Goal: Task Accomplishment & Management: Complete application form

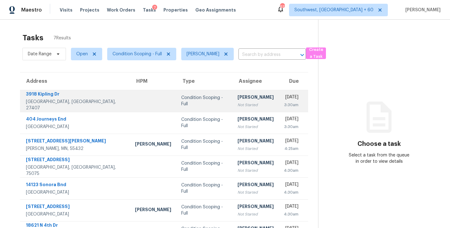
click at [237, 106] on div "Not Started" at bounding box center [255, 105] width 36 height 6
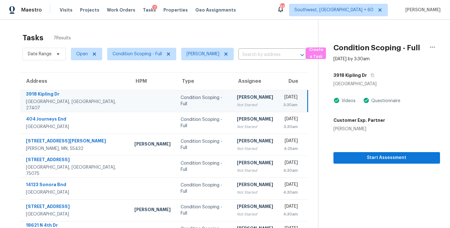
click at [237, 104] on div "Not Started" at bounding box center [255, 105] width 36 height 6
click at [385, 153] on button "Start Assessment" at bounding box center [386, 158] width 106 height 12
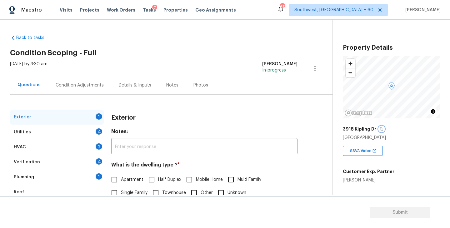
click at [381, 130] on icon "button" at bounding box center [381, 129] width 4 height 4
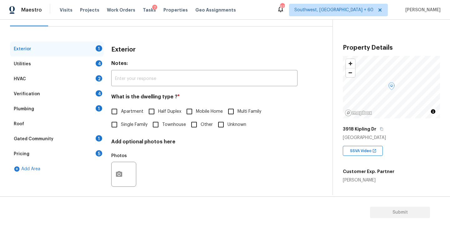
click at [135, 127] on span "Single Family" at bounding box center [134, 124] width 27 height 7
click at [121, 127] on input "Single Family" at bounding box center [114, 124] width 13 height 13
checkbox input "true"
click at [86, 67] on div "Utilities 4" at bounding box center [57, 64] width 94 height 15
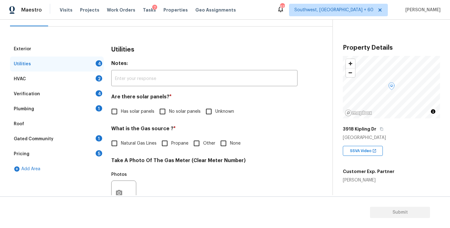
drag, startPoint x: 182, startPoint y: 115, endPoint x: 173, endPoint y: 131, distance: 18.7
click at [182, 115] on label "No solar panels" at bounding box center [178, 111] width 45 height 13
click at [169, 115] on input "No solar panels" at bounding box center [162, 111] width 13 height 13
checkbox input "true"
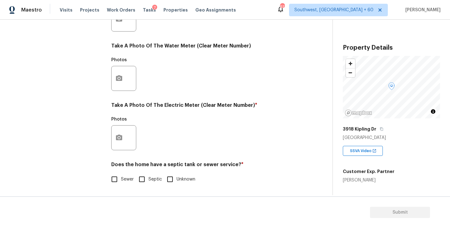
click at [125, 181] on span "Sewer" at bounding box center [127, 179] width 13 height 7
click at [121, 181] on input "Sewer" at bounding box center [114, 179] width 13 height 13
checkbox input "true"
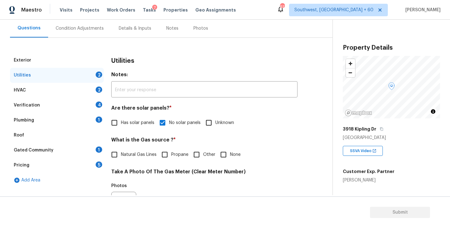
click at [73, 118] on div "Plumbing 1" at bounding box center [57, 120] width 94 height 15
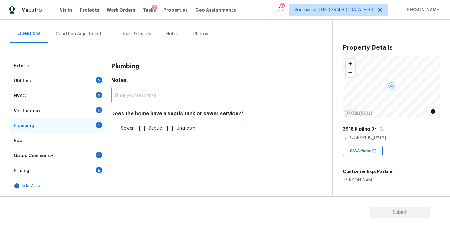
click at [117, 138] on div "Plumbing Notes: ​ Does the home have a septic tank or sewer service? * Sewer Se…" at bounding box center [204, 100] width 186 height 84
click at [119, 133] on input "Sewer" at bounding box center [114, 128] width 13 height 13
checkbox input "true"
click at [88, 157] on div "Gated Community 1" at bounding box center [57, 155] width 94 height 15
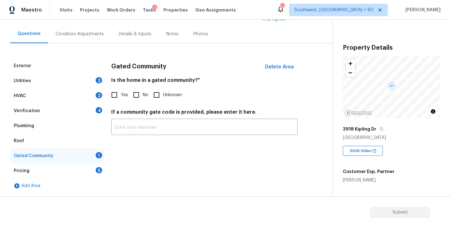
click at [140, 97] on input "No" at bounding box center [136, 94] width 13 height 13
checkbox input "true"
click at [250, 75] on div "Gated Community Delete Area Is the home in a gated community? * Yes No Unknown …" at bounding box center [204, 100] width 186 height 84
click at [101, 42] on div "Condition Adjustments" at bounding box center [79, 34] width 63 height 18
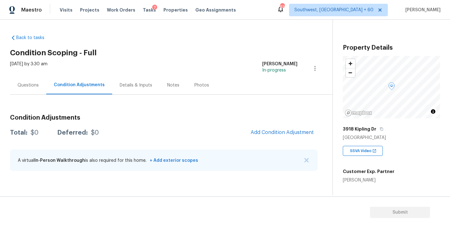
scroll to position [101, 0]
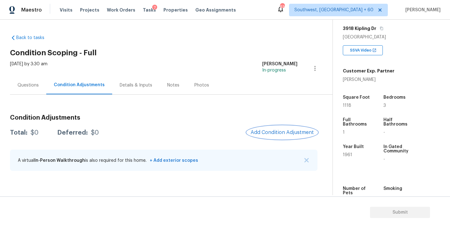
click at [279, 130] on span "Add Condition Adjustment" at bounding box center [281, 133] width 63 height 6
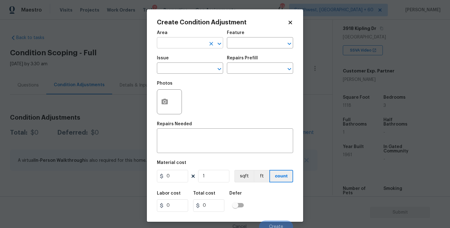
click at [176, 43] on input "text" at bounding box center [181, 44] width 49 height 10
click at [186, 71] on li "Exterior Overall" at bounding box center [190, 68] width 66 height 10
type input "Exterior Overall"
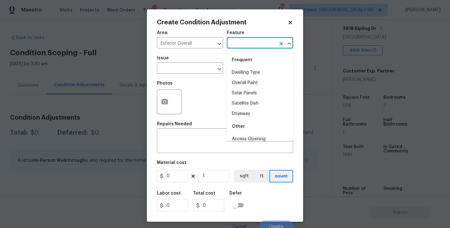
click at [251, 42] on input "text" at bounding box center [251, 44] width 49 height 10
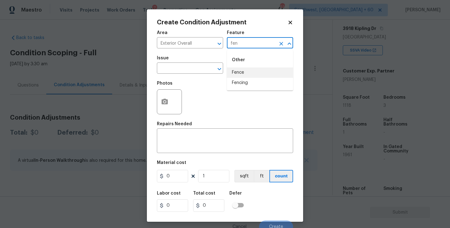
click at [246, 69] on li "Fence" at bounding box center [260, 72] width 66 height 10
type input "Fence"
click at [198, 70] on input "text" at bounding box center [181, 69] width 49 height 10
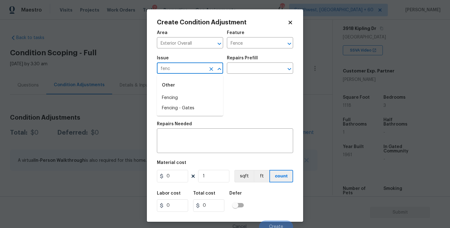
click at [186, 94] on li "Fencing" at bounding box center [190, 98] width 66 height 10
type input "Fencing"
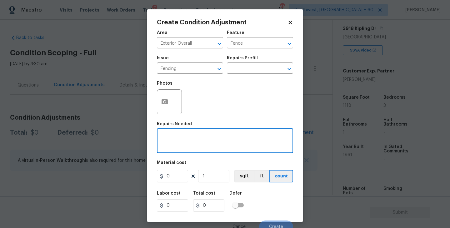
click at [185, 141] on textarea at bounding box center [224, 141] width 129 height 13
type textarea "Fence repaint"
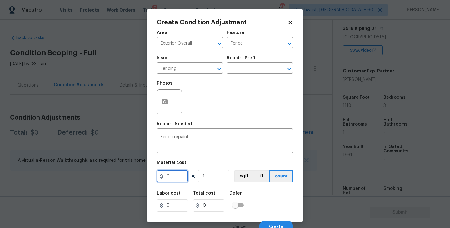
drag, startPoint x: 175, startPoint y: 176, endPoint x: 139, endPoint y: 176, distance: 36.8
click at [139, 176] on div "Create Condition Adjustment Area Exterior Overall ​ Feature Fence ​ Issue Fenci…" at bounding box center [225, 114] width 450 height 228
type input "800"
click at [163, 106] on button "button" at bounding box center [164, 102] width 15 height 24
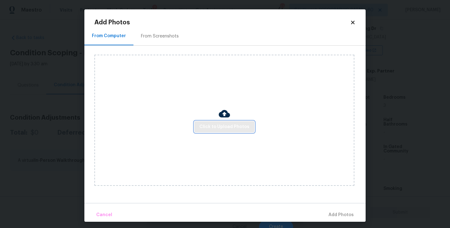
click at [224, 131] on button "Click to Upload Photos" at bounding box center [224, 127] width 60 height 12
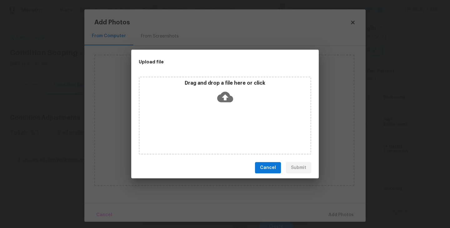
click at [225, 114] on div "Drag and drop a file here or click" at bounding box center [225, 115] width 172 height 78
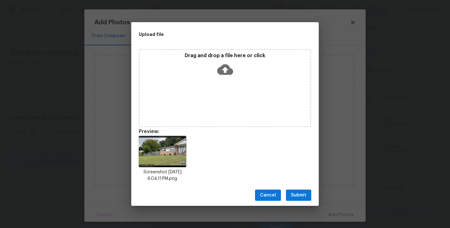
drag, startPoint x: 303, startPoint y: 191, endPoint x: 307, endPoint y: 192, distance: 4.2
click at [303, 191] on span "Submit" at bounding box center [298, 195] width 15 height 8
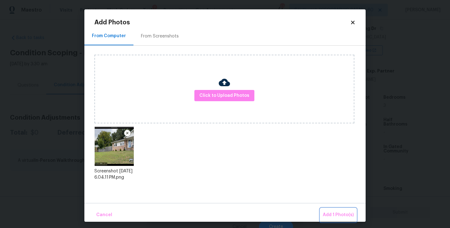
click at [334, 212] on span "Add 1 Photo(s)" at bounding box center [338, 215] width 31 height 8
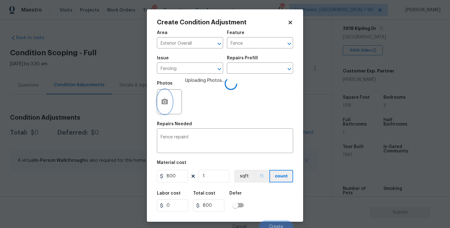
scroll to position [5, 0]
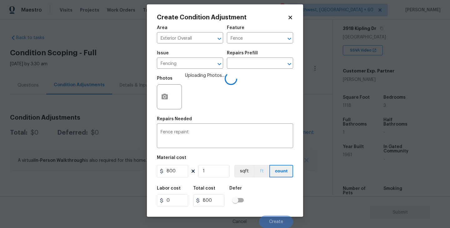
click at [265, 181] on div "Area Exterior Overall ​ Feature Fence ​ Issue Fencing ​ Repairs Prefill ​ Photo…" at bounding box center [225, 125] width 136 height 206
click at [273, 203] on div "Labor cost 0 Total cost 800 Defer" at bounding box center [225, 196] width 136 height 28
click at [283, 222] on button "Create" at bounding box center [276, 221] width 34 height 12
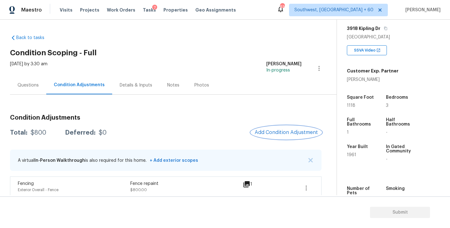
scroll to position [6, 0]
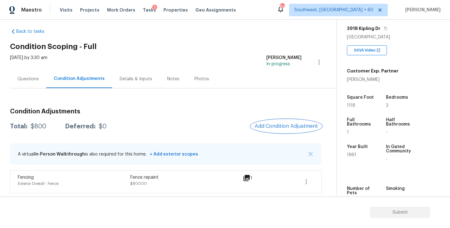
click at [267, 130] on button "Add Condition Adjustment" at bounding box center [286, 126] width 71 height 13
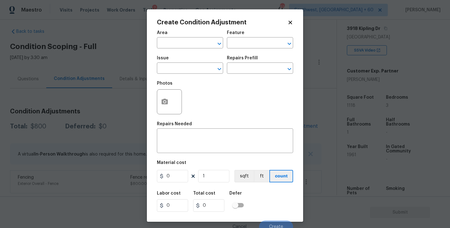
click at [188, 52] on span "Area ​" at bounding box center [190, 39] width 66 height 25
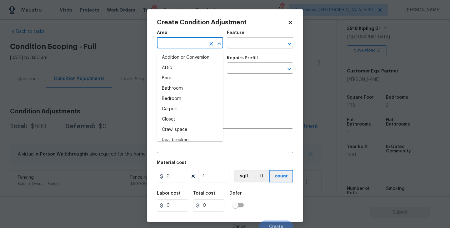
click at [186, 47] on input "text" at bounding box center [181, 44] width 49 height 10
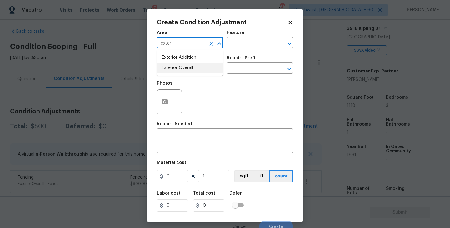
click at [196, 73] on ul "Exterior Addition Exterior Overall" at bounding box center [190, 63] width 66 height 26
type input "exter"
click at [232, 53] on div "Issue ​ Repairs Prefill ​" at bounding box center [225, 64] width 136 height 25
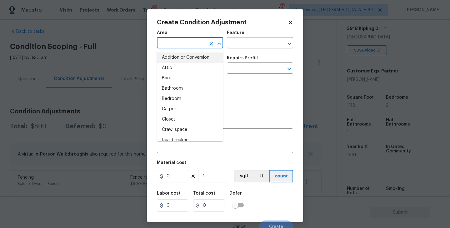
click at [168, 41] on input "text" at bounding box center [181, 44] width 49 height 10
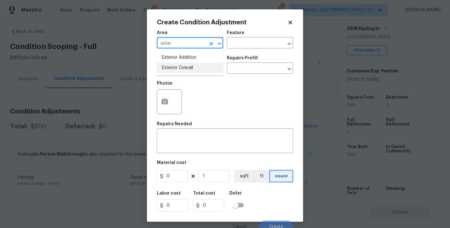
click at [170, 66] on li "Exterior Overall" at bounding box center [190, 68] width 66 height 10
type input "Exterior Overall"
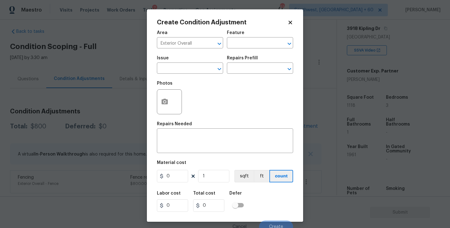
click at [255, 31] on div "Feature" at bounding box center [260, 35] width 66 height 8
click at [247, 44] on input "text" at bounding box center [251, 44] width 49 height 10
click at [246, 67] on div "Other" at bounding box center [260, 59] width 66 height 15
click at [244, 70] on li "Deck" at bounding box center [260, 72] width 66 height 10
type input "Deck"
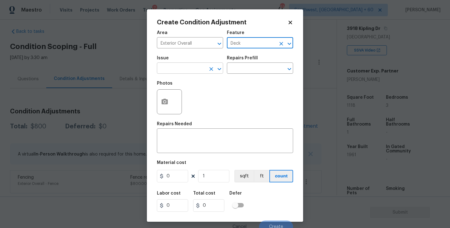
click at [199, 70] on input "text" at bounding box center [181, 69] width 49 height 10
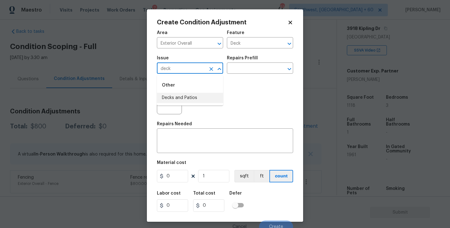
click at [200, 94] on li "Decks and Patios" at bounding box center [190, 98] width 66 height 10
type input "Decks and Patios"
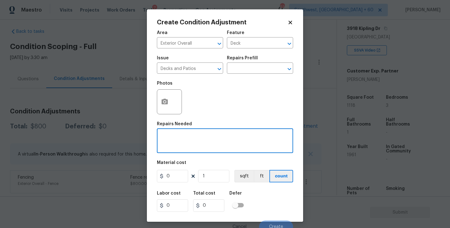
click at [191, 135] on textarea at bounding box center [224, 141] width 129 height 13
type textarea "Decking repaint"
drag, startPoint x: 166, startPoint y: 176, endPoint x: 112, endPoint y: 174, distance: 54.1
click at [112, 174] on div "Create Condition Adjustment Area Exterior Overall ​ Feature Deck ​ Issue Decks …" at bounding box center [225, 114] width 450 height 228
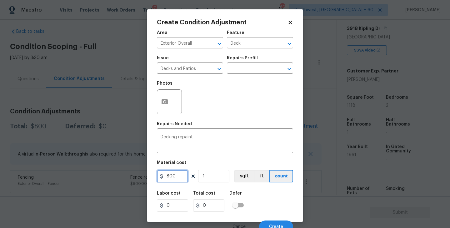
type input "800"
click at [166, 104] on icon "button" at bounding box center [164, 102] width 6 height 6
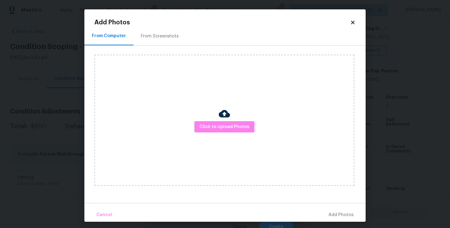
click at [232, 110] on div "Click to Upload Photos" at bounding box center [224, 120] width 260 height 131
click at [226, 136] on div "Click to Upload Photos" at bounding box center [224, 120] width 260 height 131
click at [231, 125] on span "Click to Upload Photos" at bounding box center [224, 127] width 50 height 8
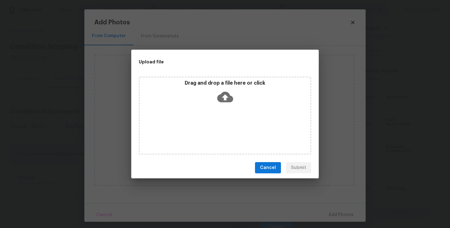
click at [225, 117] on div "Drag and drop a file here or click" at bounding box center [225, 115] width 172 height 78
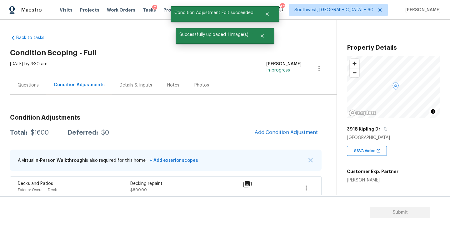
scroll to position [101, 0]
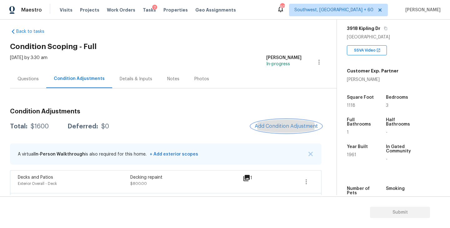
click at [274, 121] on button "Add Condition Adjustment" at bounding box center [286, 126] width 71 height 13
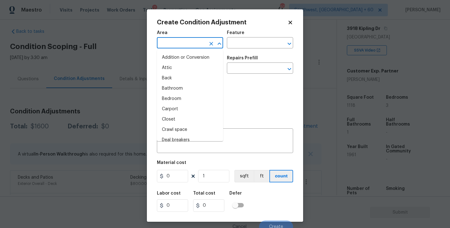
click at [178, 46] on input "text" at bounding box center [181, 44] width 49 height 10
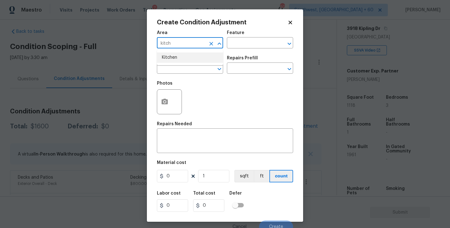
click at [179, 52] on li "Kitchen" at bounding box center [190, 57] width 66 height 10
type input "Kitchen"
click at [237, 47] on input "text" at bounding box center [251, 44] width 49 height 10
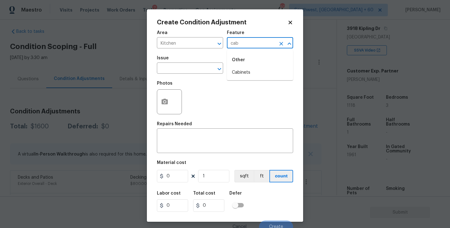
click at [241, 73] on li "Cabinets" at bounding box center [260, 72] width 66 height 10
type input "Cabinets"
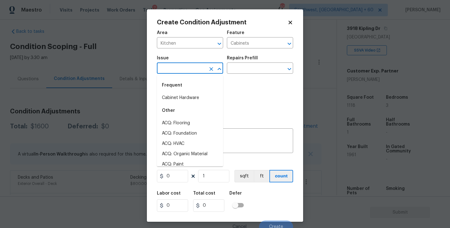
click at [196, 66] on input "text" at bounding box center [181, 69] width 49 height 10
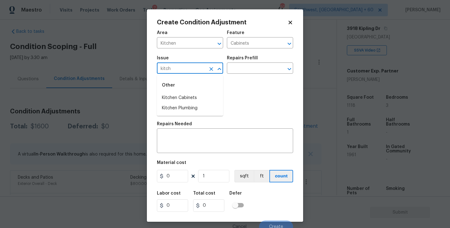
click at [199, 95] on li "Kitchen Cabinets" at bounding box center [190, 98] width 66 height 10
type input "Kitchen Cabinets"
click at [238, 82] on div "Photos" at bounding box center [225, 97] width 136 height 41
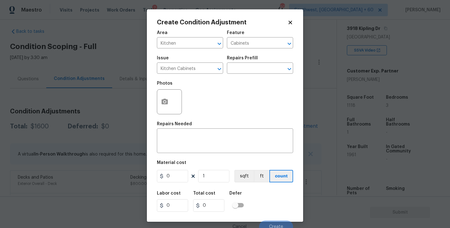
click at [243, 76] on div "Issue Kitchen Cabinets ​ Repairs Prefill ​" at bounding box center [225, 64] width 136 height 25
click at [249, 72] on input "text" at bounding box center [251, 69] width 49 height 10
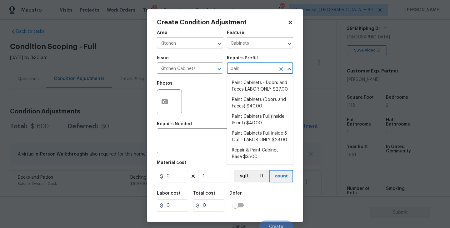
type input "paint"
click at [249, 116] on li "Paint Cabinets Full (inside & out) $40.00" at bounding box center [260, 119] width 66 height 17
type textarea "Prep, sand, mask and apply 2 coats of paint to the kitchen cabinet doors, inter…"
type input "40"
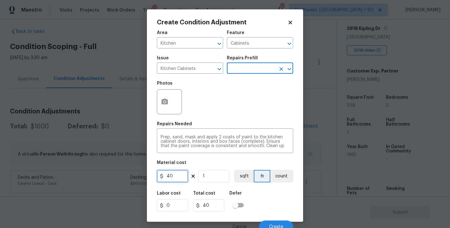
drag, startPoint x: 140, startPoint y: 181, endPoint x: 113, endPoint y: 181, distance: 26.5
click at [116, 181] on div "Create Condition Adjustment Area Kitchen ​ Feature Cabinets ​ Issue Kitchen Cab…" at bounding box center [225, 114] width 450 height 228
type input "1200"
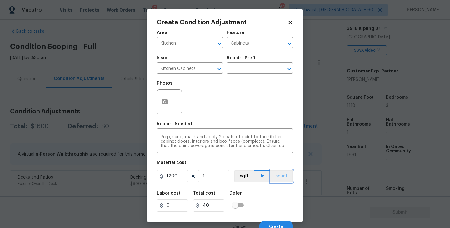
type input "1200"
click at [284, 176] on button "count" at bounding box center [281, 176] width 23 height 12
click at [165, 105] on icon "button" at bounding box center [164, 101] width 7 height 7
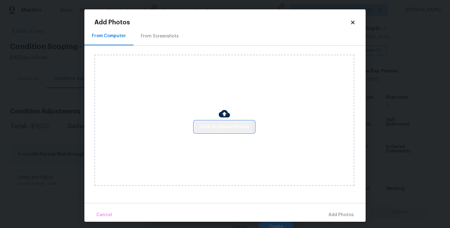
click at [209, 125] on span "Click to Upload Photos" at bounding box center [224, 127] width 50 height 8
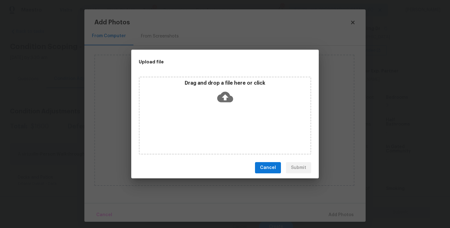
click at [230, 99] on icon at bounding box center [225, 97] width 16 height 11
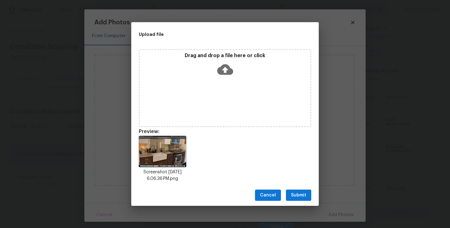
click at [299, 196] on span "Submit" at bounding box center [298, 195] width 15 height 8
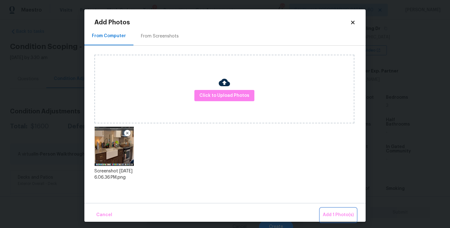
click at [324, 210] on button "Add 1 Photo(s)" at bounding box center [338, 214] width 36 height 13
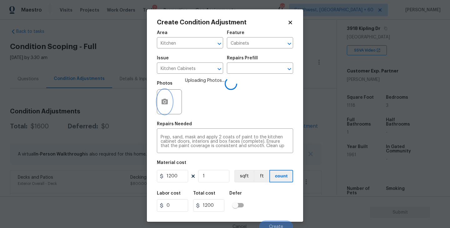
scroll to position [5, 0]
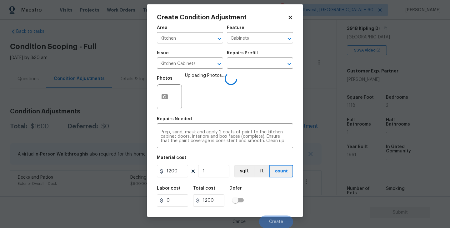
click at [288, 192] on div "Labor cost 0 Total cost 1200 Defer" at bounding box center [225, 196] width 136 height 28
click at [288, 195] on div "Labor cost 0 Total cost 1200 Defer" at bounding box center [225, 196] width 136 height 28
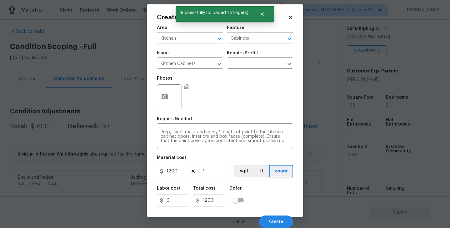
click at [283, 210] on div "Cancel Create" at bounding box center [225, 218] width 136 height 17
click at [281, 219] on span "Create" at bounding box center [276, 221] width 14 height 5
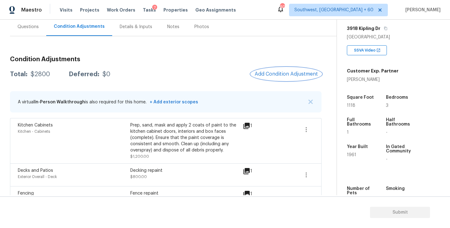
scroll to position [74, 0]
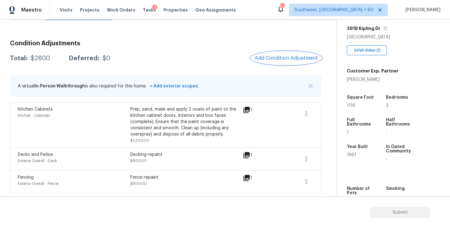
click at [278, 59] on span "Add Condition Adjustment" at bounding box center [285, 58] width 63 height 6
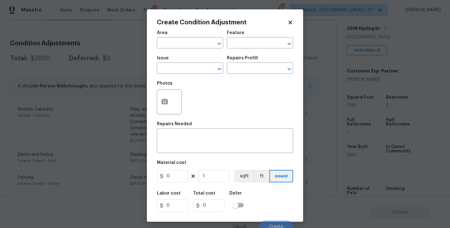
click at [179, 38] on div "Area" at bounding box center [190, 35] width 66 height 8
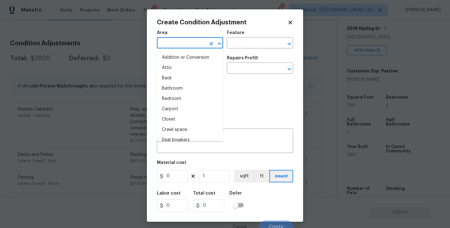
click at [168, 47] on input "text" at bounding box center [181, 44] width 49 height 10
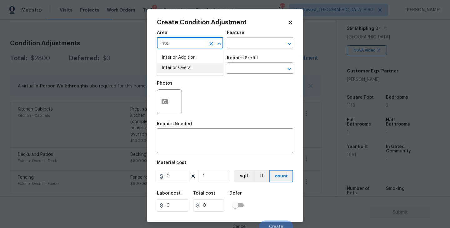
click at [172, 69] on li "Interior Overall" at bounding box center [190, 68] width 66 height 10
type input "Interior Overall"
click at [243, 47] on input "text" at bounding box center [251, 44] width 49 height 10
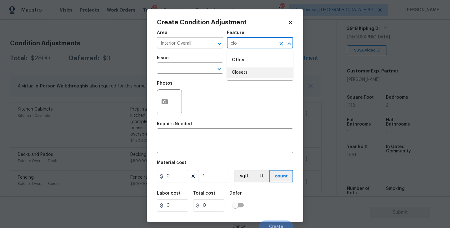
click at [239, 75] on li "Closets" at bounding box center [260, 72] width 66 height 10
type input "Closets"
click at [191, 74] on body "Maestro Visits Projects Work Orders Tasks 7 Properties Geo Assignments 608 Sout…" at bounding box center [225, 114] width 450 height 228
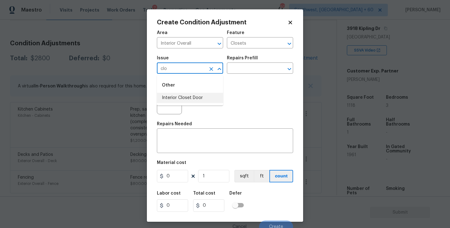
click at [192, 102] on li "Interior Closet Door" at bounding box center [190, 98] width 66 height 10
type input "Interior Closet Door"
click at [264, 60] on div "Repairs Prefill" at bounding box center [260, 60] width 66 height 8
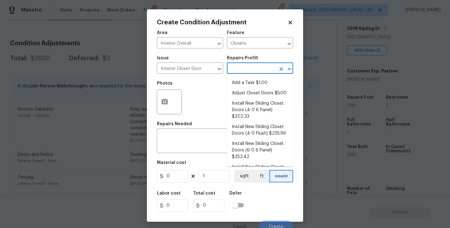
click at [260, 67] on input "text" at bounding box center [251, 69] width 49 height 10
click at [266, 130] on li "Install New Sliding Closet Doors (4-0 Flush) $235.99" at bounding box center [260, 130] width 66 height 17
type input "Interior Door"
type textarea "Remove the existing door (if present). Install a new 4-0 bi-fold flush panel in…"
type input "235.99"
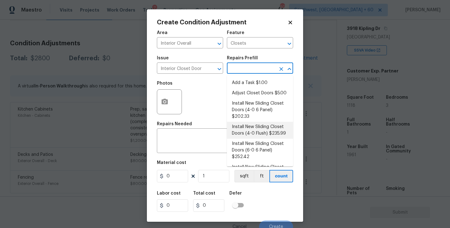
type input "235.99"
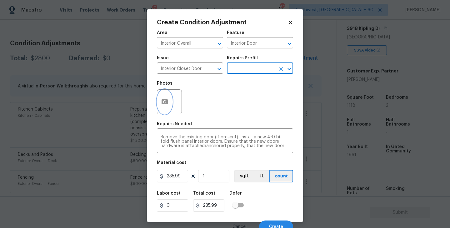
click at [166, 103] on icon "button" at bounding box center [164, 102] width 6 height 6
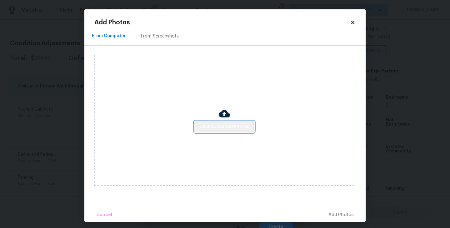
click at [203, 121] on button "Click to Upload Photos" at bounding box center [224, 127] width 60 height 12
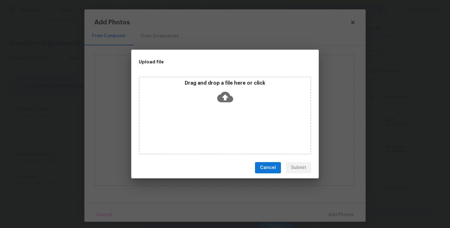
click at [228, 110] on div "Drag and drop a file here or click" at bounding box center [225, 115] width 172 height 78
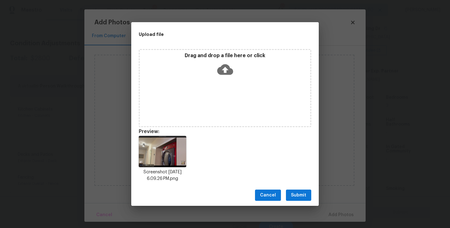
click at [303, 191] on button "Submit" at bounding box center [298, 196] width 25 height 12
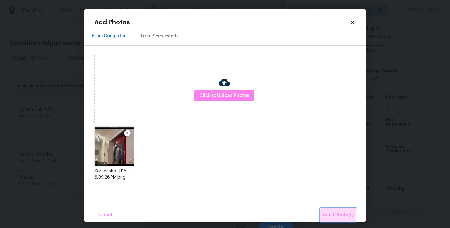
click at [325, 211] on span "Add 1 Photo(s)" at bounding box center [338, 215] width 31 height 8
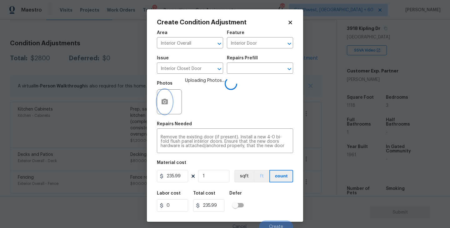
scroll to position [5, 0]
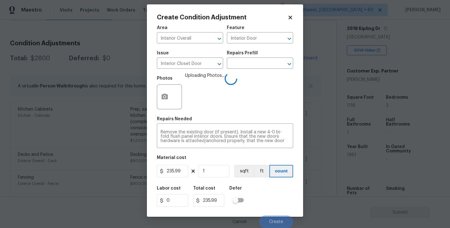
click at [260, 195] on div "Labor cost 0 Total cost 235.99 Defer" at bounding box center [225, 196] width 136 height 28
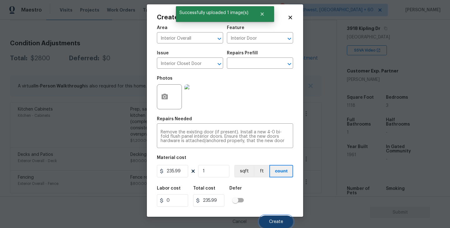
click at [269, 219] on button "Create" at bounding box center [276, 221] width 34 height 12
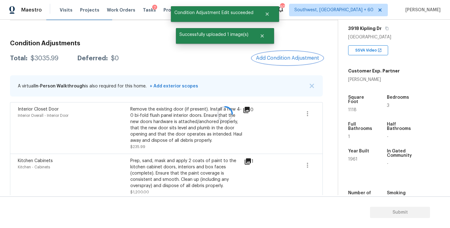
scroll to position [0, 0]
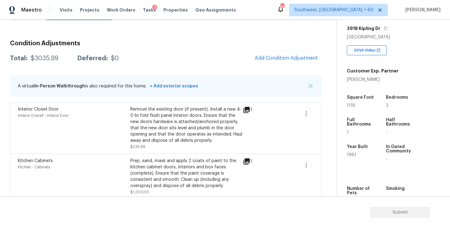
click at [276, 64] on span "Add Condition Adjustment" at bounding box center [286, 59] width 71 height 14
click at [269, 61] on button "Add Condition Adjustment" at bounding box center [286, 58] width 71 height 13
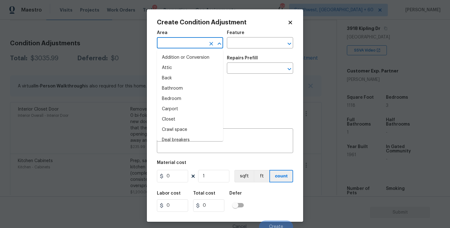
click at [191, 43] on input "text" at bounding box center [181, 44] width 49 height 10
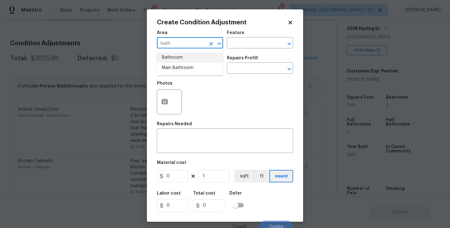
click at [200, 58] on li "Bathroom" at bounding box center [190, 57] width 66 height 10
type input "Bathroom"
click at [263, 38] on div "Feature" at bounding box center [260, 35] width 66 height 8
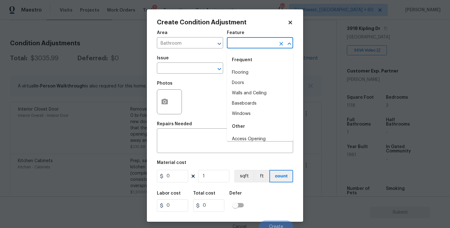
click at [259, 43] on input "text" at bounding box center [251, 44] width 49 height 10
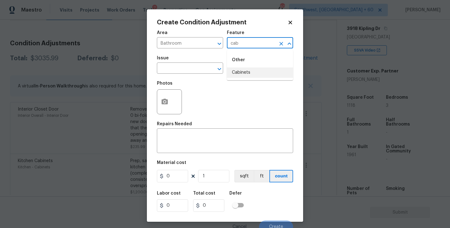
click at [254, 74] on li "Cabinets" at bounding box center [260, 72] width 66 height 10
type input "Cabinets"
click at [176, 71] on input "text" at bounding box center [181, 69] width 49 height 10
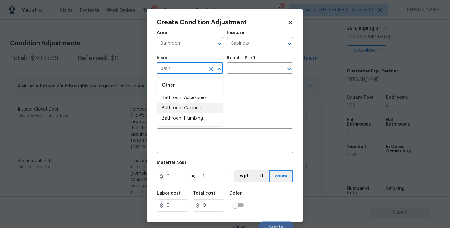
click at [177, 107] on li "Bathroom Cabinets" at bounding box center [190, 108] width 66 height 10
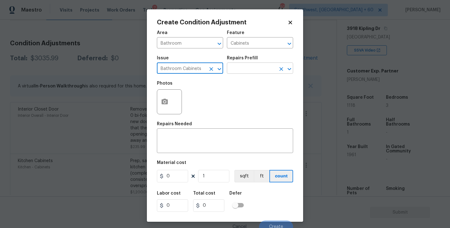
type input "Bathroom Cabinets"
click at [243, 73] on input "text" at bounding box center [251, 69] width 49 height 10
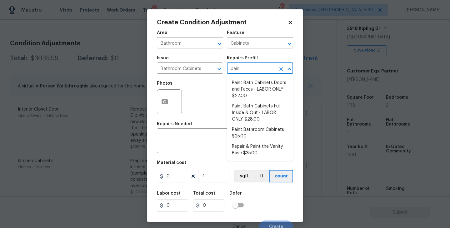
type input "paint"
click at [251, 124] on li "Paint Bath Cabinets Full Inside & Out - LABOR ONLY $28.00" at bounding box center [260, 112] width 66 height 23
type textarea "Prep, sand, mask and apply 2 coats of paint to the bathroom cabinet doors, inte…"
type input "28"
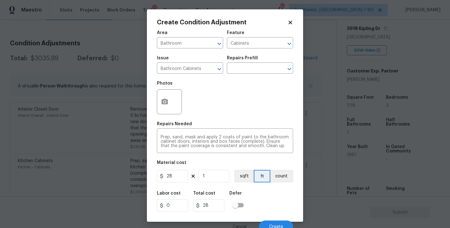
click at [249, 75] on div "Issue Bathroom Cabinets ​ Repairs Prefill ​" at bounding box center [225, 64] width 136 height 25
click at [244, 69] on input "text" at bounding box center [251, 69] width 49 height 10
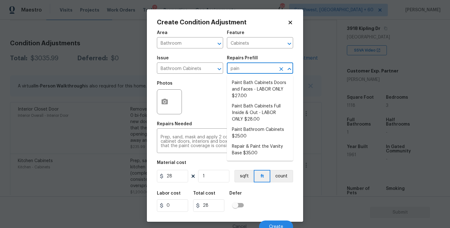
type input "paint"
click at [249, 132] on li "Paint Bathroom Cabinets $25.00" at bounding box center [260, 133] width 66 height 17
type textarea "Prep, sand, mask and apply 2 coats of paint to the bathroom cabinet doors, inte…"
type input "25"
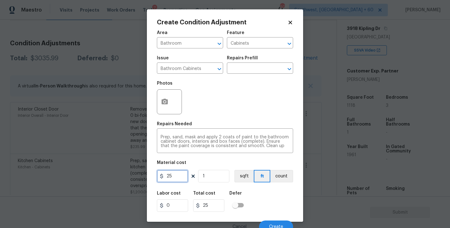
drag, startPoint x: 183, startPoint y: 176, endPoint x: 130, endPoint y: 176, distance: 52.8
click at [130, 176] on div "Create Condition Adjustment Area Bathroom ​ Feature Cabinets ​ Issue Bathroom C…" at bounding box center [225, 114] width 450 height 228
type input "1000"
click at [166, 101] on icon "button" at bounding box center [164, 102] width 6 height 6
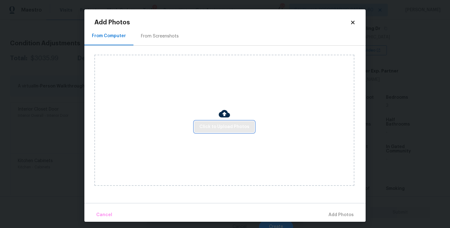
click at [209, 123] on span "Click to Upload Photos" at bounding box center [224, 127] width 50 height 8
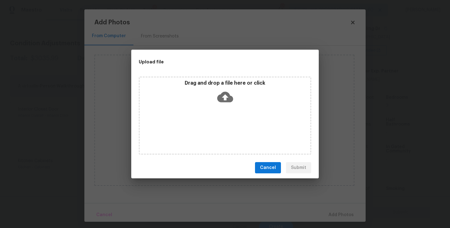
click at [215, 114] on div "Drag and drop a file here or click" at bounding box center [225, 115] width 172 height 78
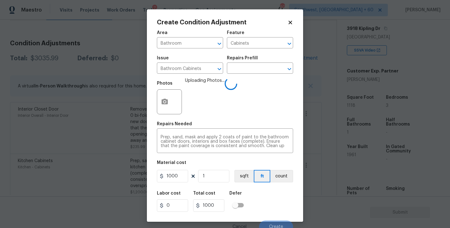
scroll to position [5, 0]
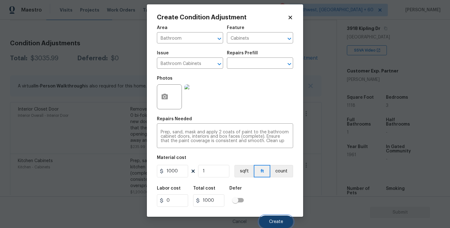
click at [275, 219] on span "Create" at bounding box center [276, 221] width 14 height 5
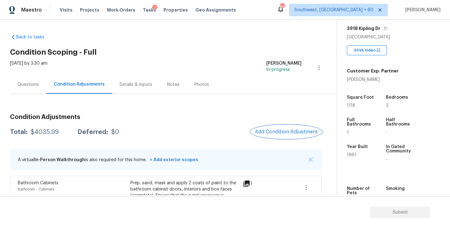
scroll to position [27, 0]
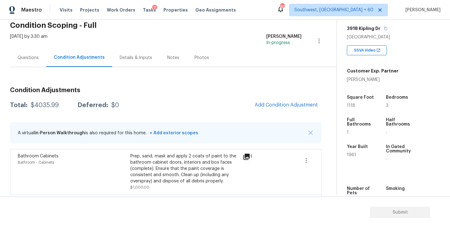
click at [267, 111] on span "Add Condition Adjustment" at bounding box center [286, 105] width 71 height 14
click at [272, 103] on span "Add Condition Adjustment" at bounding box center [285, 105] width 63 height 6
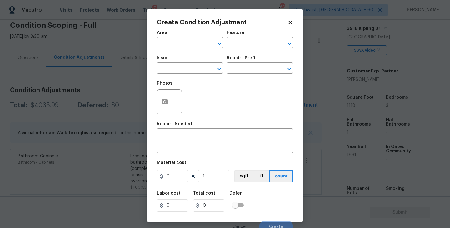
click at [185, 37] on div "Area" at bounding box center [190, 35] width 66 height 8
click at [184, 47] on input "text" at bounding box center [181, 44] width 49 height 10
click at [185, 61] on li "HVAC" at bounding box center [190, 57] width 66 height 10
type input "HVAC"
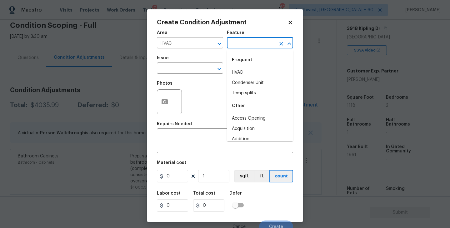
click at [242, 44] on input "text" at bounding box center [251, 44] width 49 height 10
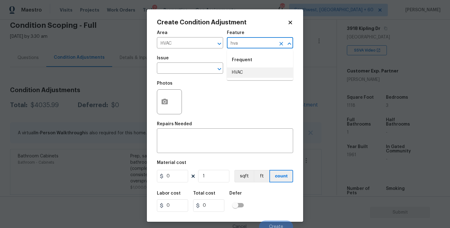
click at [244, 67] on li "HVAC" at bounding box center [260, 72] width 66 height 10
type input "HVAC"
click at [198, 67] on input "text" at bounding box center [181, 69] width 49 height 10
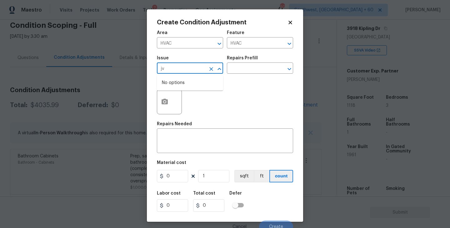
type input "j"
click at [200, 92] on div "Other" at bounding box center [190, 85] width 66 height 15
click at [198, 98] on li "ACQ: HVAC" at bounding box center [190, 98] width 66 height 10
type input "ACQ: HVAC"
click at [257, 70] on input "text" at bounding box center [251, 69] width 49 height 10
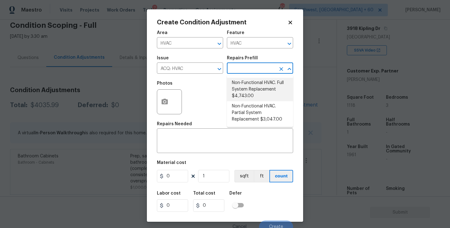
click at [257, 85] on li "Non-Functional HVAC. Full System Replacement $4,743.00" at bounding box center [260, 89] width 66 height 23
type input "Acquisition"
type textarea "Acquisition Scope: Full System Replacement"
type input "4743"
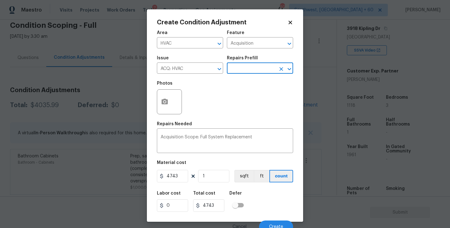
scroll to position [5, 0]
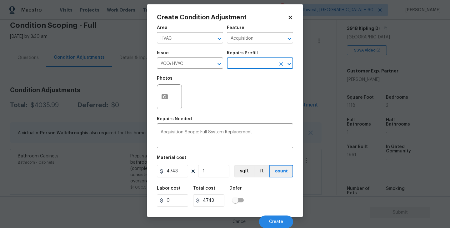
click at [269, 214] on div "Cancel Create" at bounding box center [225, 218] width 136 height 17
click at [269, 220] on span "Create" at bounding box center [276, 221] width 14 height 5
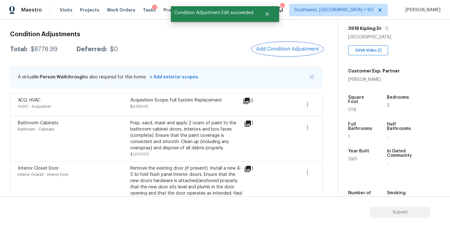
scroll to position [72, 0]
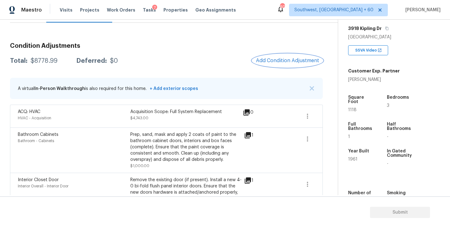
click at [273, 62] on span "Add Condition Adjustment" at bounding box center [287, 61] width 63 height 6
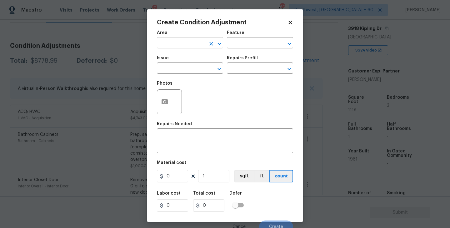
click at [193, 45] on input "text" at bounding box center [181, 44] width 49 height 10
click at [197, 71] on li "Exterior Overall" at bounding box center [190, 68] width 66 height 10
type input "Exterior Overall"
click at [240, 50] on div "Area Exterior Overall ​ Feature ​" at bounding box center [225, 39] width 136 height 25
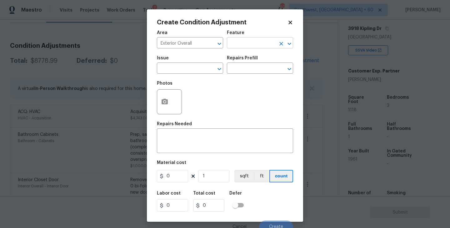
click at [250, 42] on input "text" at bounding box center [251, 44] width 49 height 10
click at [253, 72] on li "Siding" at bounding box center [260, 72] width 66 height 10
type input "Siding"
click at [186, 72] on input "text" at bounding box center [181, 69] width 49 height 10
click at [193, 97] on li "Pressure Washing" at bounding box center [190, 98] width 66 height 10
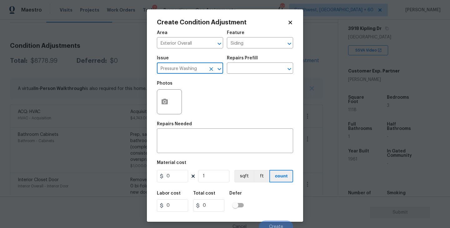
type input "Pressure Washing"
click at [253, 54] on div "Issue Pressure Washing ​ Repairs Prefill ​" at bounding box center [225, 64] width 136 height 25
click at [251, 69] on input "text" at bounding box center [251, 69] width 49 height 10
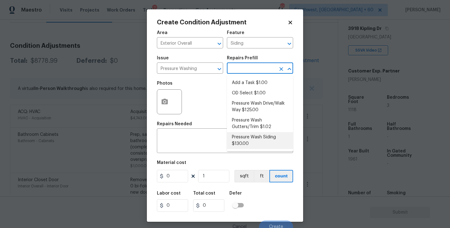
click at [249, 142] on li "Pressure Wash Siding $130.00" at bounding box center [260, 140] width 66 height 17
type textarea "Protect areas as needed for pressure washing. Pressure wash the siding on the h…"
type input "130"
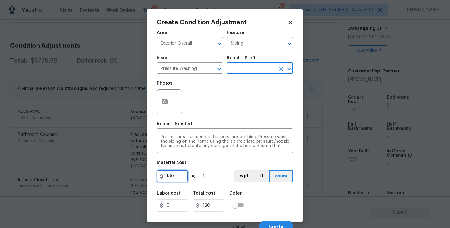
drag, startPoint x: 178, startPoint y: 175, endPoint x: 129, endPoint y: 175, distance: 48.4
click at [129, 175] on div "Create Condition Adjustment Area Exterior Overall ​ Feature Siding ​ Issue Pres…" at bounding box center [225, 114] width 450 height 228
type input "200"
click at [167, 105] on icon "button" at bounding box center [164, 101] width 7 height 7
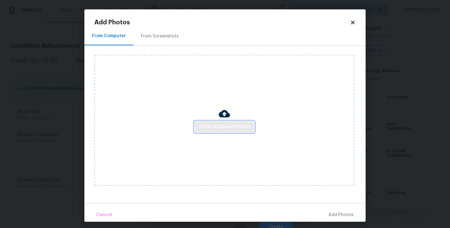
click at [212, 121] on button "Click to Upload Photos" at bounding box center [224, 127] width 60 height 12
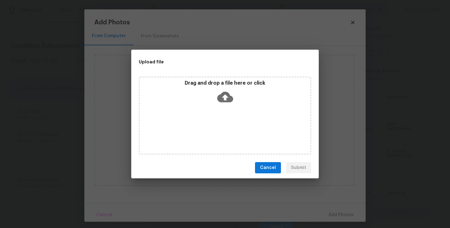
click at [220, 115] on div "Drag and drop a file here or click" at bounding box center [225, 115] width 172 height 78
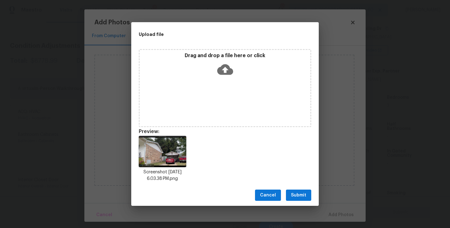
click at [302, 199] on span "Submit" at bounding box center [298, 195] width 15 height 8
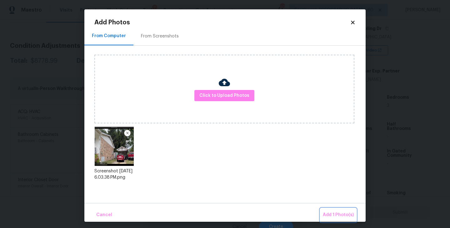
click at [324, 209] on button "Add 1 Photo(s)" at bounding box center [338, 214] width 36 height 13
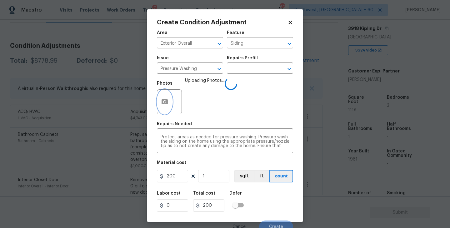
scroll to position [5, 0]
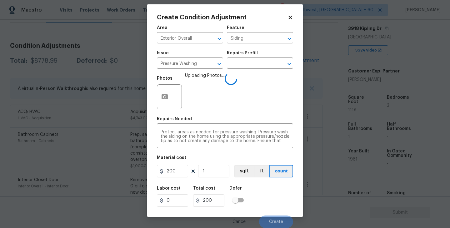
click at [287, 192] on div "Labor cost 0 Total cost 200 Defer" at bounding box center [225, 196] width 136 height 28
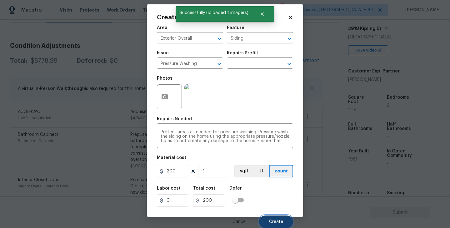
click at [280, 221] on span "Create" at bounding box center [276, 221] width 14 height 5
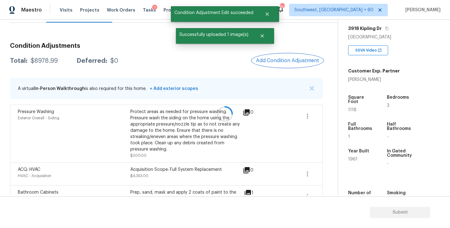
scroll to position [0, 0]
click at [287, 60] on span "Add Condition Adjustment" at bounding box center [287, 61] width 63 height 6
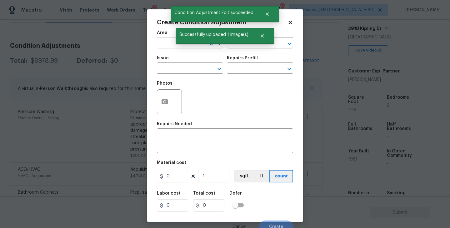
click at [182, 46] on input "text" at bounding box center [181, 44] width 49 height 10
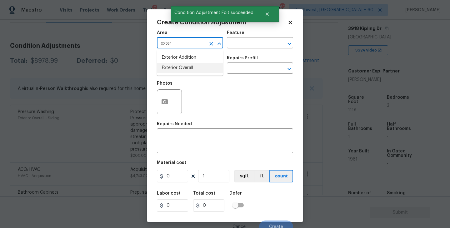
click at [183, 67] on li "Exterior Overall" at bounding box center [190, 68] width 66 height 10
type input "Exterior Overall"
click at [249, 28] on div "Area Exterior Overall ​ Feature ​" at bounding box center [225, 39] width 136 height 25
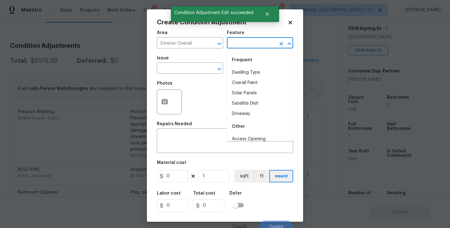
click at [245, 44] on input "text" at bounding box center [251, 44] width 49 height 10
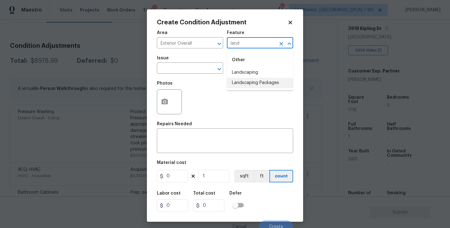
click at [247, 83] on li "Landscaping Packages" at bounding box center [260, 83] width 66 height 10
type input "Landscaping Packages"
click at [186, 71] on input "text" at bounding box center [181, 69] width 49 height 10
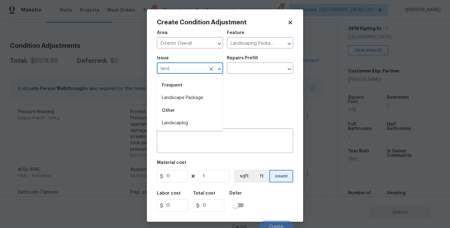
click at [191, 98] on li "Landscape Package" at bounding box center [190, 98] width 66 height 10
type input "Landscape Package"
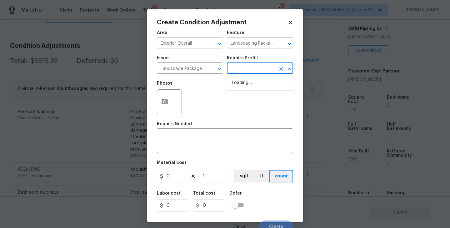
click at [238, 67] on input "text" at bounding box center [251, 69] width 49 height 10
click at [245, 88] on li "Initial landscaping package $75.00" at bounding box center [260, 86] width 66 height 17
type input "Home Readiness Packages"
type textarea "Mowing of grass up to 6" in height. Mow, edge along driveways & sidewalks, trim…"
type input "75"
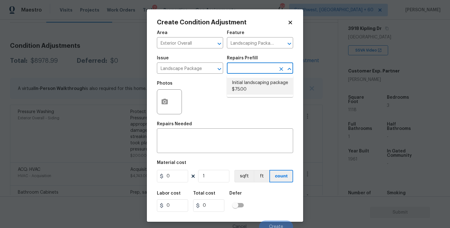
type input "75"
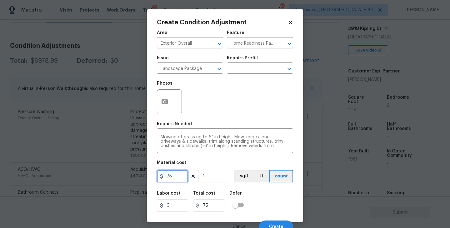
drag, startPoint x: 171, startPoint y: 178, endPoint x: 136, endPoint y: 178, distance: 34.7
click at [136, 178] on div "Create Condition Adjustment Area Exterior Overall ​ Feature Home Readiness Pack…" at bounding box center [225, 114] width 450 height 228
type input "300"
click at [170, 105] on button "button" at bounding box center [164, 102] width 15 height 24
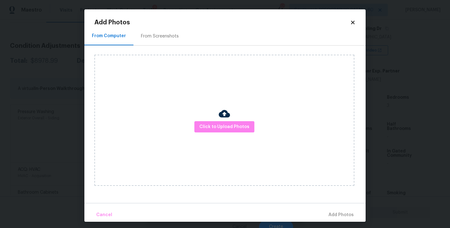
click at [207, 120] on div "Click to Upload Photos" at bounding box center [224, 120] width 260 height 131
click at [217, 121] on button "Click to Upload Photos" at bounding box center [224, 127] width 60 height 12
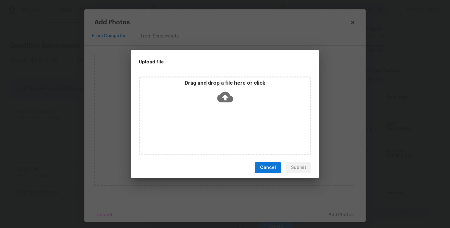
click at [225, 104] on icon at bounding box center [225, 97] width 16 height 16
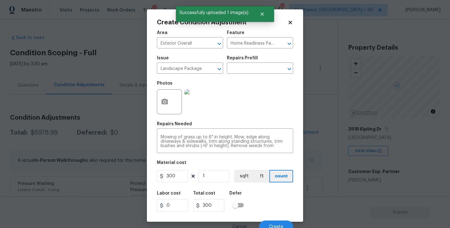
scroll to position [5, 0]
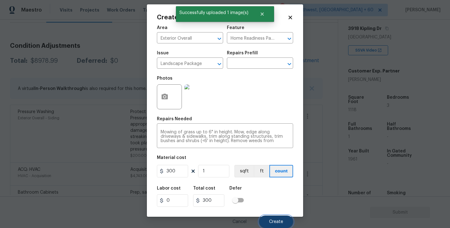
click at [276, 218] on button "Create" at bounding box center [276, 221] width 34 height 12
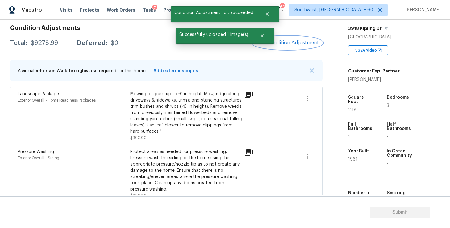
scroll to position [67, 0]
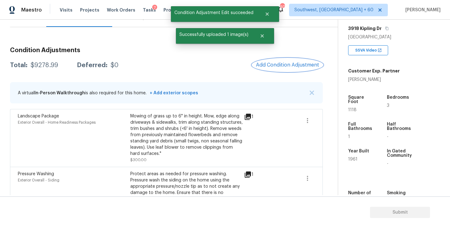
click at [286, 62] on span "Add Condition Adjustment" at bounding box center [287, 65] width 63 height 6
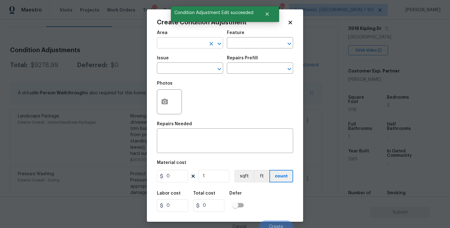
click at [167, 43] on input "text" at bounding box center [181, 44] width 49 height 10
click at [179, 69] on li "Exterior Overall" at bounding box center [190, 68] width 66 height 10
type input "Exterior Overall"
click at [179, 69] on input "text" at bounding box center [181, 69] width 49 height 10
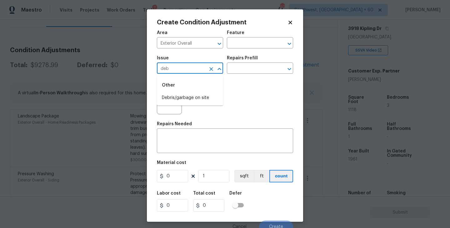
click at [188, 100] on li "Debris/garbage on site" at bounding box center [190, 98] width 66 height 10
type input "Debris/garbage on site"
click at [259, 67] on input "text" at bounding box center [251, 69] width 49 height 10
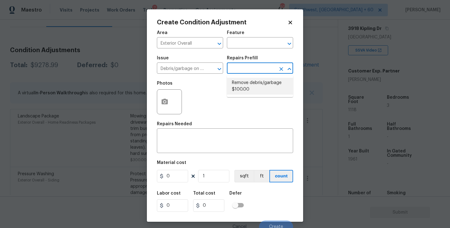
click at [252, 93] on li "Remove debris/garbage $100.00" at bounding box center [260, 86] width 66 height 17
type textarea "Remove, haul off, and properly dispose of any debris left by seller to offsite …"
type input "100"
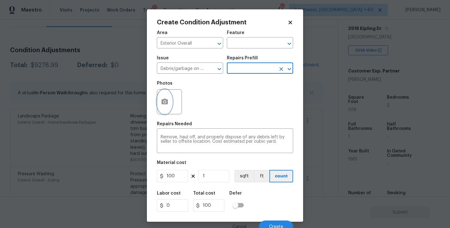
click at [169, 107] on button "button" at bounding box center [164, 102] width 15 height 24
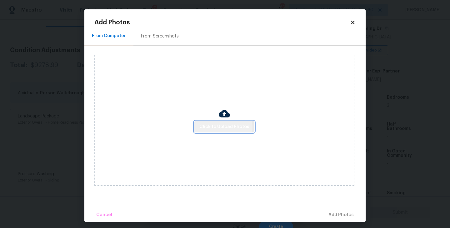
click at [221, 127] on span "Click to Upload Photos" at bounding box center [224, 127] width 50 height 8
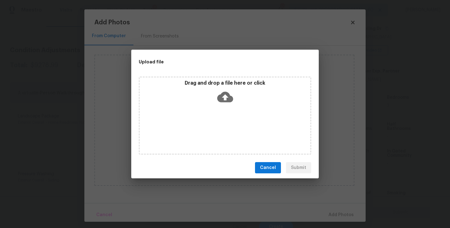
click at [223, 118] on div "Drag and drop a file here or click" at bounding box center [225, 115] width 172 height 78
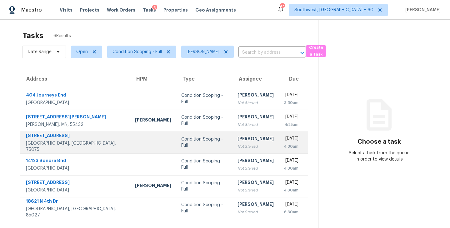
scroll to position [2, 0]
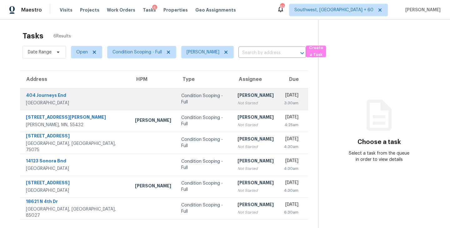
click at [237, 96] on div "[PERSON_NAME]" at bounding box center [255, 96] width 36 height 8
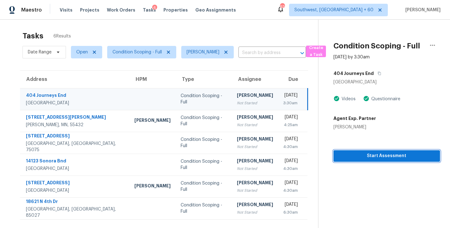
click at [361, 154] on span "Start Assessment" at bounding box center [386, 156] width 96 height 8
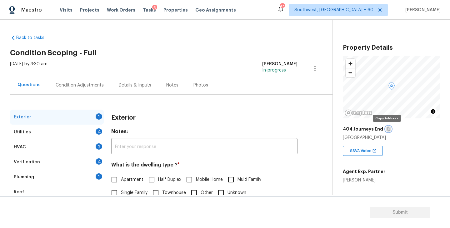
click at [387, 129] on button "button" at bounding box center [388, 129] width 6 height 6
click at [386, 129] on icon "button" at bounding box center [388, 129] width 4 height 4
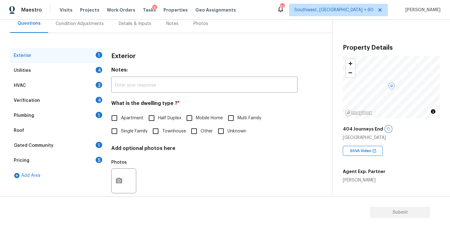
scroll to position [73, 0]
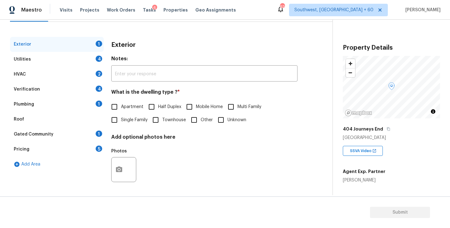
click at [136, 122] on span "Single Family" at bounding box center [134, 120] width 27 height 7
click at [121, 122] on input "Single Family" at bounding box center [114, 119] width 13 height 13
checkbox input "true"
click at [69, 60] on div "Utilities 4" at bounding box center [57, 59] width 94 height 15
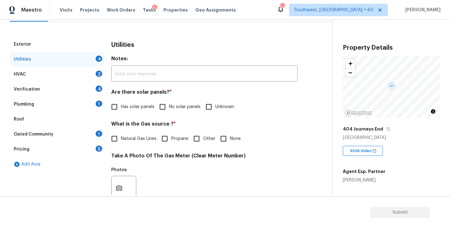
click at [167, 111] on input "No solar panels" at bounding box center [162, 106] width 13 height 13
checkbox input "true"
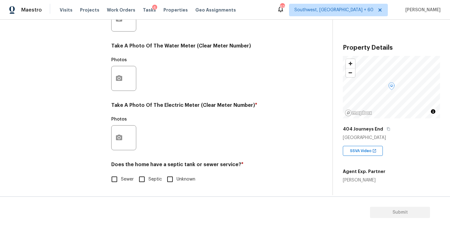
click at [117, 178] on input "Sewer" at bounding box center [114, 179] width 13 height 13
checkbox input "true"
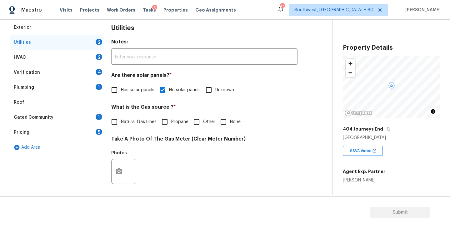
click at [86, 89] on div "Plumbing 1" at bounding box center [57, 87] width 94 height 15
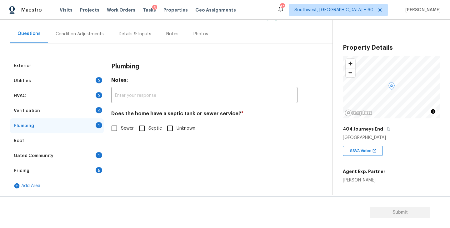
click at [124, 121] on div "Does the home have a septic tank or sewer service? * Sewer Septic Unknown" at bounding box center [204, 123] width 186 height 24
click at [122, 125] on span "Sewer" at bounding box center [127, 128] width 13 height 7
click at [121, 125] on input "Sewer" at bounding box center [114, 128] width 13 height 13
checkbox input "true"
click at [75, 150] on div "Gated Community 1" at bounding box center [57, 155] width 94 height 15
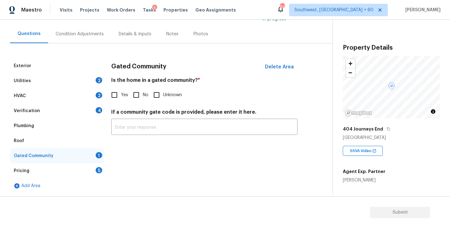
click at [136, 95] on input "No" at bounding box center [136, 94] width 13 height 13
checkbox input "true"
click at [88, 30] on div "Condition Adjustments" at bounding box center [79, 34] width 63 height 18
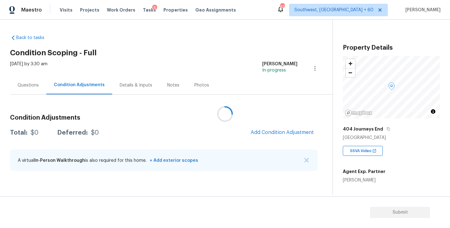
click at [223, 59] on div at bounding box center [225, 114] width 450 height 228
click at [273, 135] on span "Add Condition Adjustment" at bounding box center [281, 133] width 63 height 6
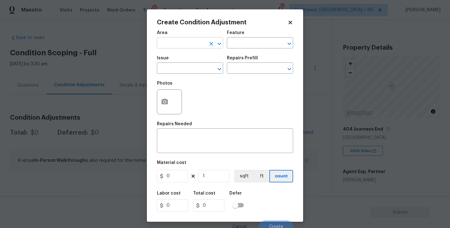
click at [187, 43] on input "text" at bounding box center [181, 44] width 49 height 10
click at [197, 64] on li "Exterior Overall" at bounding box center [190, 68] width 66 height 10
type input "Exterior Overall"
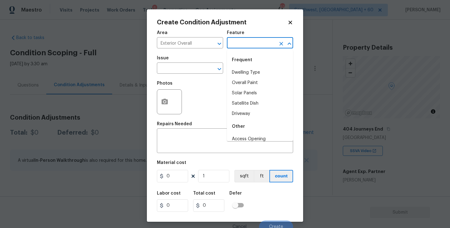
click at [246, 43] on input "text" at bounding box center [251, 44] width 49 height 10
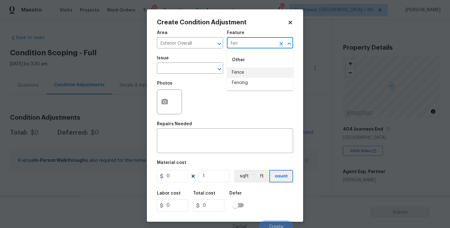
click at [244, 74] on li "Fence" at bounding box center [260, 72] width 66 height 10
type input "Fence"
click at [200, 70] on input "text" at bounding box center [181, 69] width 49 height 10
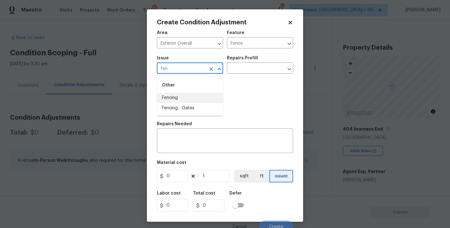
click at [188, 97] on li "Fencing" at bounding box center [190, 98] width 66 height 10
type input "Fencing"
click at [181, 129] on div "Repairs Needed" at bounding box center [225, 126] width 136 height 8
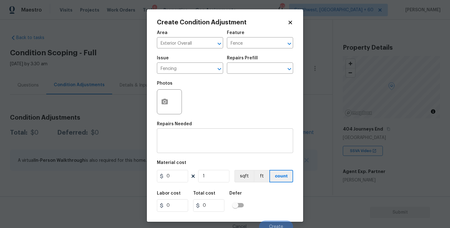
click at [174, 142] on textarea at bounding box center [224, 141] width 129 height 13
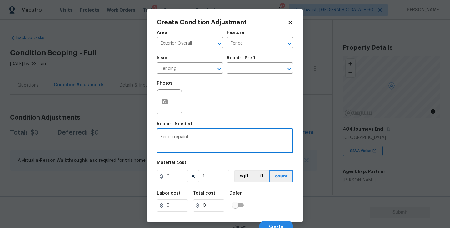
type textarea "Fence repaint"
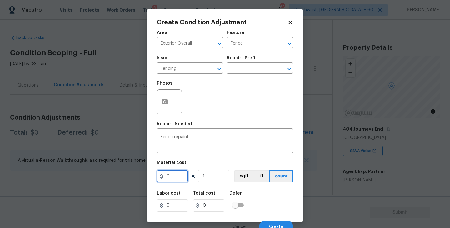
drag, startPoint x: 177, startPoint y: 174, endPoint x: 114, endPoint y: 177, distance: 63.5
click at [114, 177] on div "Create Condition Adjustment Area Exterior Overall ​ Feature Fence ​ Issue Fenci…" at bounding box center [225, 114] width 450 height 228
type input "800"
click at [173, 100] on div at bounding box center [169, 101] width 25 height 25
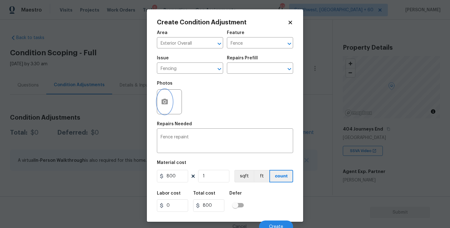
click at [168, 102] on icon "button" at bounding box center [164, 101] width 7 height 7
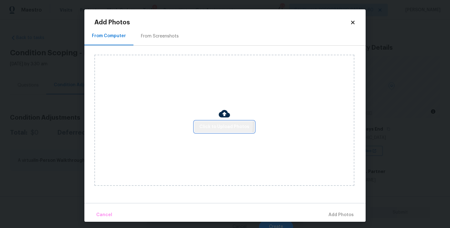
click at [214, 125] on span "Click to Upload Photos" at bounding box center [224, 127] width 50 height 8
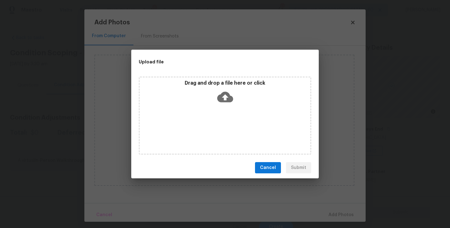
click at [224, 89] on icon at bounding box center [225, 97] width 16 height 16
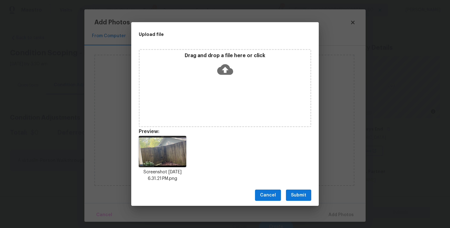
click at [302, 196] on span "Submit" at bounding box center [298, 195] width 15 height 8
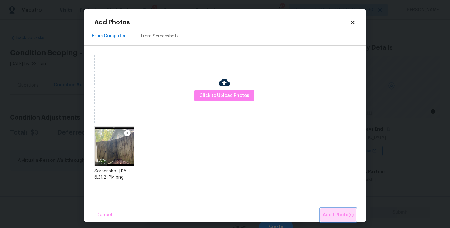
click at [330, 213] on span "Add 1 Photo(s)" at bounding box center [338, 215] width 31 height 8
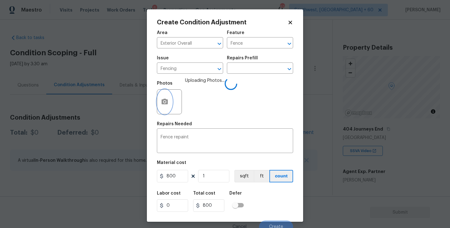
scroll to position [5, 0]
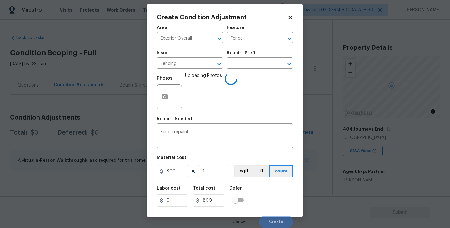
click at [280, 196] on div "Labor cost 0 Total cost 800 Defer" at bounding box center [225, 196] width 136 height 28
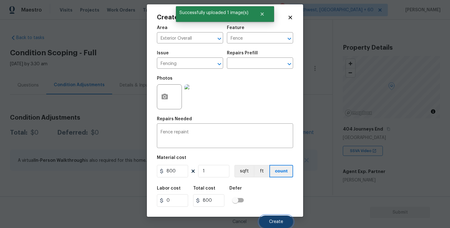
click at [277, 218] on button "Create" at bounding box center [276, 221] width 34 height 12
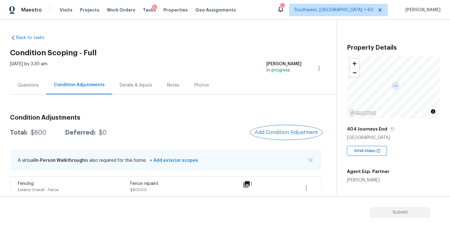
scroll to position [6, 0]
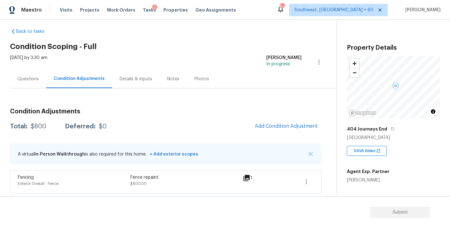
click at [257, 132] on span "Add Condition Adjustment" at bounding box center [286, 127] width 71 height 14
click at [266, 127] on span "Add Condition Adjustment" at bounding box center [285, 126] width 63 height 6
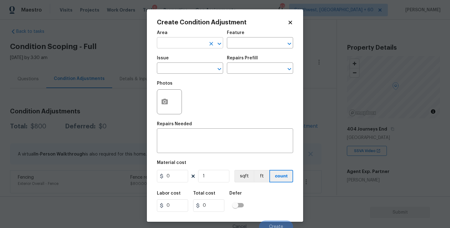
click at [187, 48] on input "text" at bounding box center [181, 44] width 49 height 10
click at [199, 71] on li "Exterior Overall" at bounding box center [190, 68] width 66 height 10
type input "Exterior Overall"
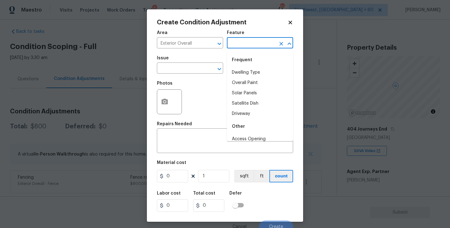
click at [251, 43] on input "text" at bounding box center [251, 44] width 49 height 10
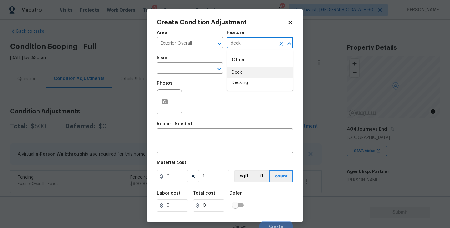
click at [251, 75] on li "Deck" at bounding box center [260, 72] width 66 height 10
type input "Deck"
click at [184, 72] on input "text" at bounding box center [181, 69] width 49 height 10
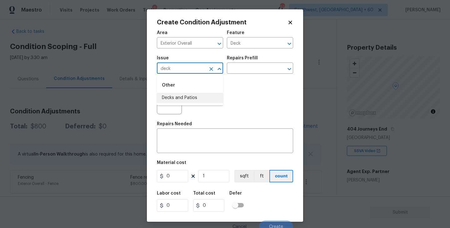
click at [185, 97] on li "Decks and Patios" at bounding box center [190, 98] width 66 height 10
type input "Decks and Patios"
click at [183, 133] on div "x ​" at bounding box center [225, 141] width 136 height 23
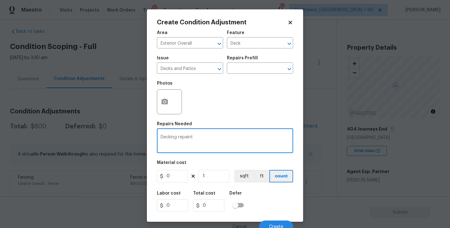
type textarea "Decking repaint"
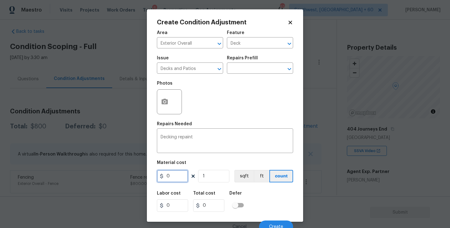
drag, startPoint x: 175, startPoint y: 178, endPoint x: 134, endPoint y: 177, distance: 40.9
click at [134, 177] on div "Create Condition Adjustment Area Exterior Overall ​ Feature Deck ​ Issue Decks …" at bounding box center [225, 114] width 450 height 228
type input "800"
click at [165, 107] on button "button" at bounding box center [164, 102] width 15 height 24
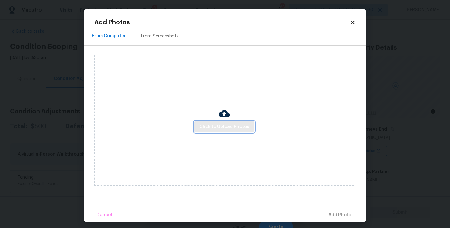
click at [221, 132] on button "Click to Upload Photos" at bounding box center [224, 127] width 60 height 12
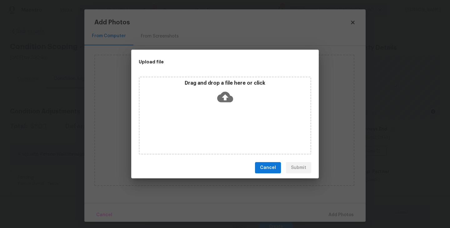
click at [230, 114] on div "Drag and drop a file here or click" at bounding box center [225, 115] width 172 height 78
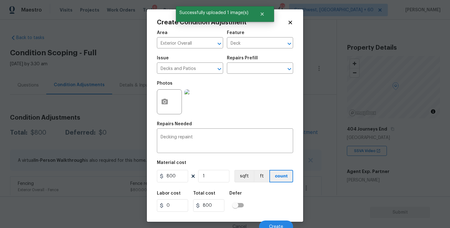
scroll to position [5, 0]
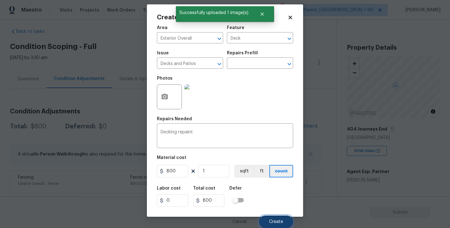
click at [274, 217] on button "Create" at bounding box center [276, 221] width 34 height 12
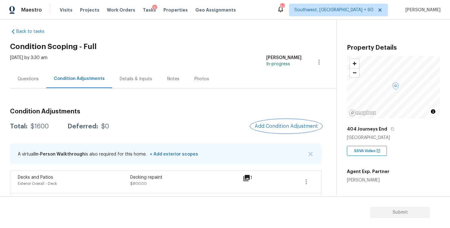
scroll to position [29, 0]
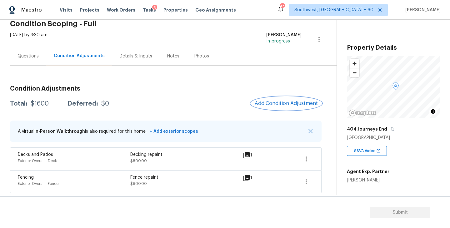
click at [285, 105] on span "Add Condition Adjustment" at bounding box center [285, 104] width 63 height 6
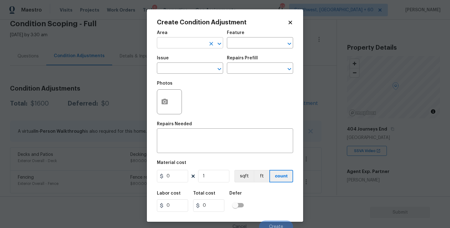
click at [177, 44] on input "text" at bounding box center [181, 44] width 49 height 10
click at [176, 67] on li "Interior Overall" at bounding box center [190, 68] width 66 height 10
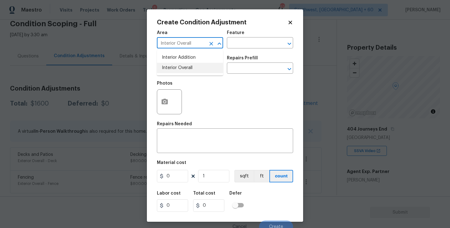
type input "Interior Overall"
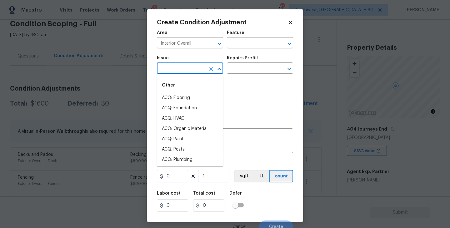
click at [176, 67] on input "text" at bounding box center [181, 69] width 49 height 10
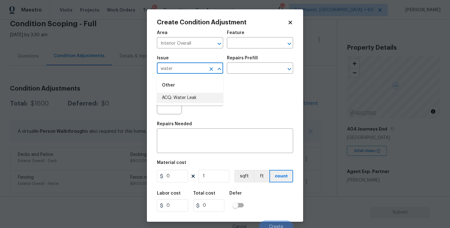
click at [189, 99] on li "ACQ: Water Leak" at bounding box center [190, 98] width 66 height 10
type input "ACQ: Water Leak"
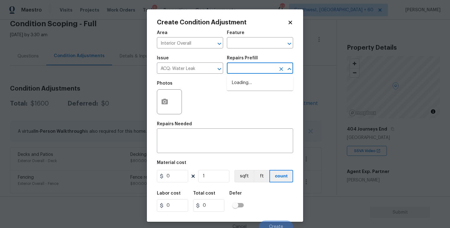
click at [239, 73] on input "text" at bounding box center [251, 69] width 49 height 10
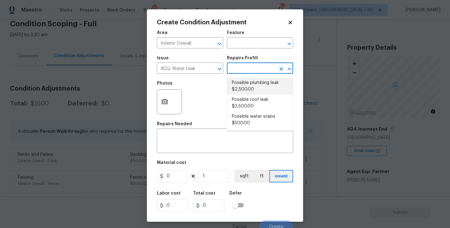
click at [245, 87] on li "Possible plumbing leak $2,500.00" at bounding box center [260, 86] width 66 height 17
type input "Acquisition"
type textarea "Acquisition Scope: Possible plumbing leak"
type input "2500"
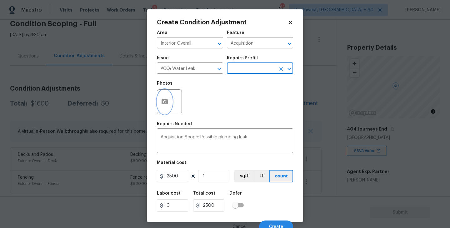
click at [157, 106] on button "button" at bounding box center [164, 102] width 15 height 24
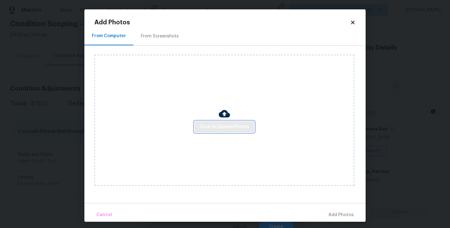
click at [216, 125] on span "Click to Upload Photos" at bounding box center [224, 127] width 50 height 8
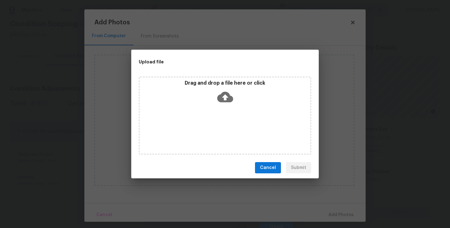
click at [222, 103] on icon at bounding box center [225, 97] width 16 height 16
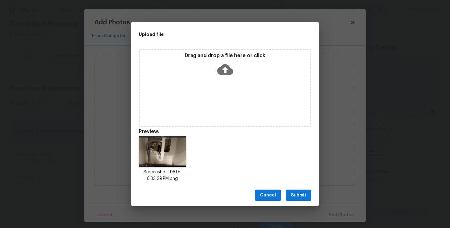
click at [298, 196] on span "Submit" at bounding box center [298, 195] width 15 height 8
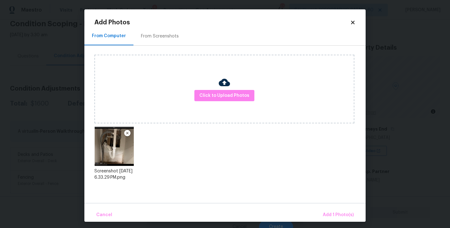
click at [322, 207] on div "Cancel Add 1 Photo(s)" at bounding box center [224, 212] width 281 height 19
click at [333, 212] on span "Add 1 Photo(s)" at bounding box center [338, 215] width 31 height 8
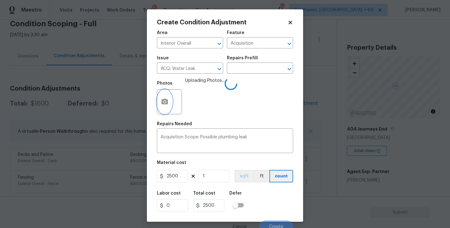
scroll to position [5, 0]
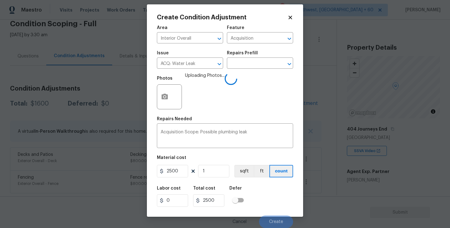
click at [270, 196] on div "Labor cost 0 Total cost 2500 Defer" at bounding box center [225, 196] width 136 height 28
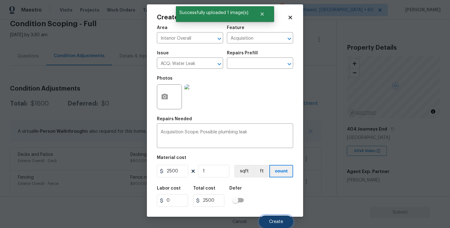
click at [276, 220] on span "Create" at bounding box center [276, 221] width 14 height 5
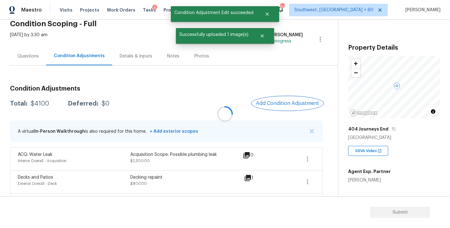
scroll to position [0, 0]
click at [300, 101] on span "Add Condition Adjustment" at bounding box center [287, 104] width 63 height 6
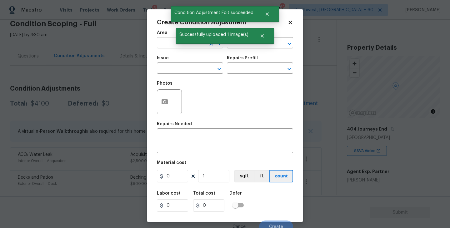
click at [170, 43] on input "text" at bounding box center [181, 44] width 49 height 10
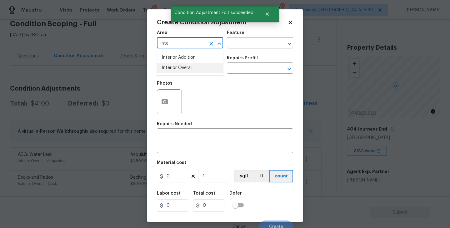
click at [180, 66] on li "Interior Overall" at bounding box center [190, 68] width 66 height 10
type input "Interior Overall"
click at [180, 66] on input "text" at bounding box center [181, 69] width 49 height 10
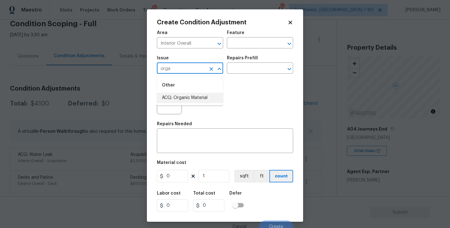
click at [188, 96] on li "ACQ: Organic Material" at bounding box center [190, 98] width 66 height 10
type input "ACQ: Organic Material"
click at [247, 79] on div "Photos" at bounding box center [225, 97] width 136 height 41
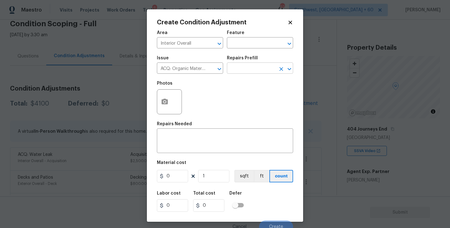
click at [259, 71] on input "text" at bounding box center [251, 69] width 49 height 10
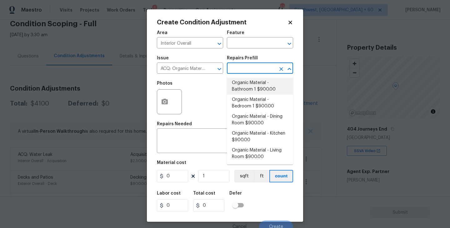
click at [255, 90] on li "Organic Material - Bathroom 1 $900.00" at bounding box center [260, 86] width 66 height 17
type input "Acquisition"
type textarea "Acquisition Scope: Conditions Conducive to Organic Material - Bathroom 1 Discla…"
type input "900"
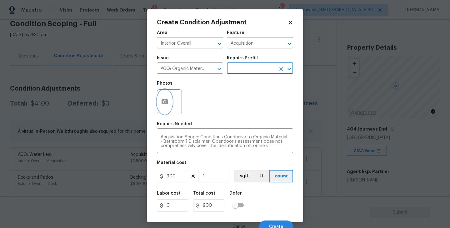
click at [171, 105] on button "button" at bounding box center [164, 102] width 15 height 24
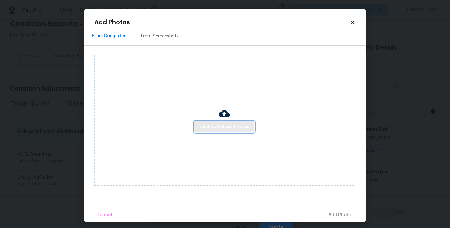
click at [239, 128] on span "Click to Upload Photos" at bounding box center [224, 127] width 50 height 8
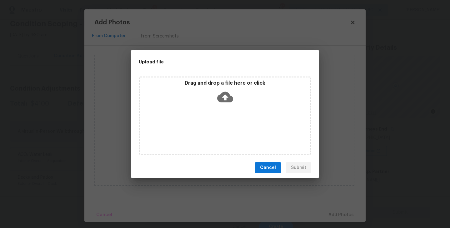
click at [226, 94] on icon at bounding box center [225, 97] width 16 height 11
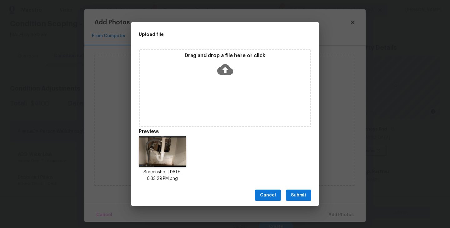
click at [303, 191] on span "Submit" at bounding box center [298, 195] width 15 height 8
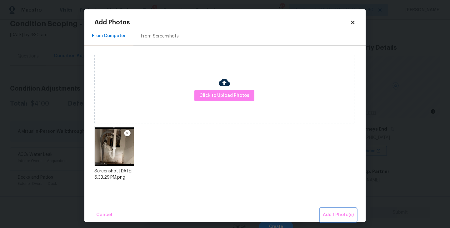
drag, startPoint x: 325, startPoint y: 214, endPoint x: 318, endPoint y: 214, distance: 6.6
click at [325, 214] on span "Add 1 Photo(s)" at bounding box center [338, 215] width 31 height 8
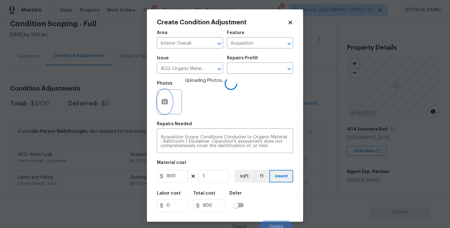
scroll to position [5, 0]
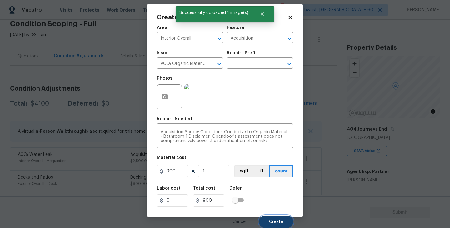
click at [274, 219] on span "Create" at bounding box center [276, 221] width 14 height 5
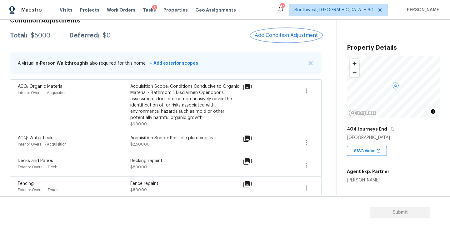
scroll to position [81, 0]
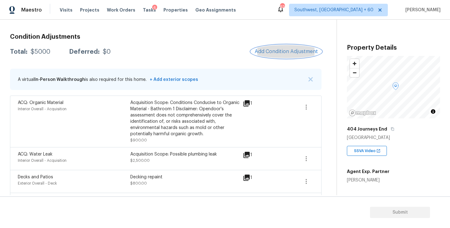
click at [279, 49] on span "Add Condition Adjustment" at bounding box center [285, 52] width 63 height 6
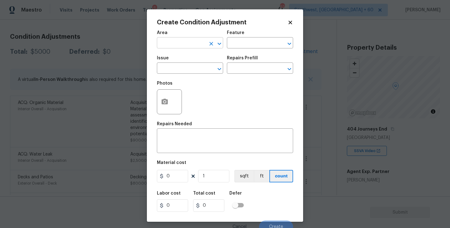
click at [183, 45] on input "text" at bounding box center [181, 44] width 49 height 10
click at [183, 68] on li "Exterior Overall" at bounding box center [190, 68] width 66 height 10
type input "Exterior Overall"
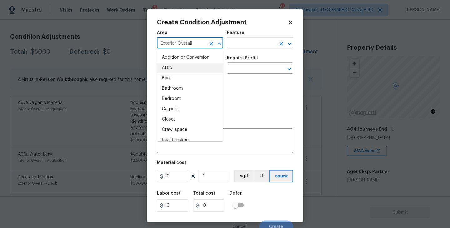
click at [259, 42] on input "text" at bounding box center [251, 44] width 49 height 10
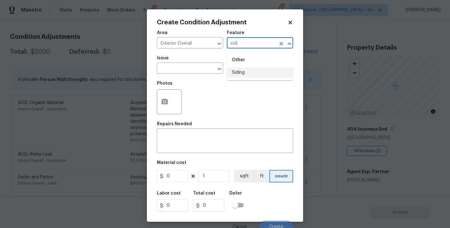
click at [257, 76] on li "Siding" at bounding box center [260, 72] width 66 height 10
type input "Siding"
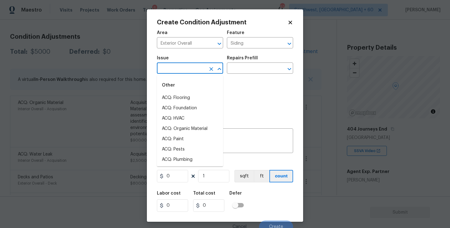
click at [194, 70] on input "text" at bounding box center [181, 69] width 49 height 10
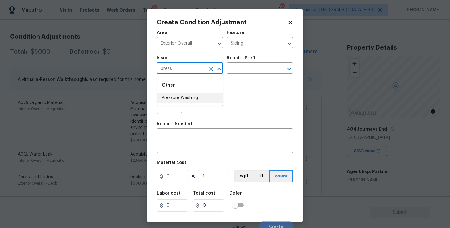
click at [194, 101] on li "Pressure Washing" at bounding box center [190, 98] width 66 height 10
type input "Pressure Washing"
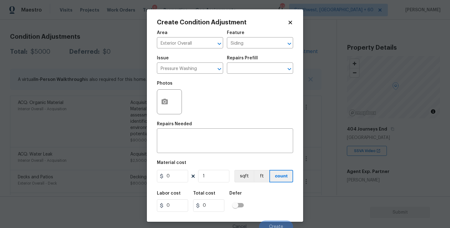
click at [251, 63] on div "Repairs Prefill" at bounding box center [260, 60] width 66 height 8
click at [251, 65] on input "text" at bounding box center [251, 69] width 49 height 10
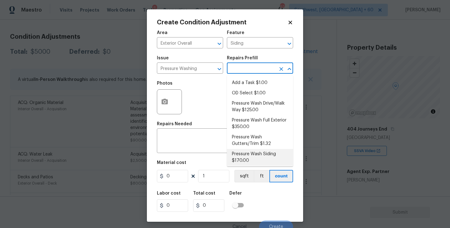
click at [246, 159] on li "Pressure Wash Siding $170.00" at bounding box center [260, 157] width 66 height 17
type textarea "Protect areas as needed for pressure washing. Pressure wash the siding on the h…"
type input "170"
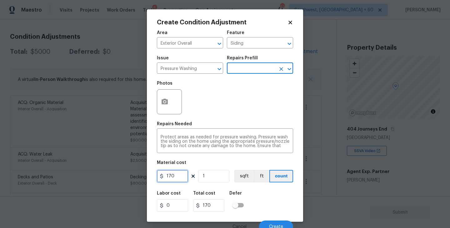
drag, startPoint x: 174, startPoint y: 178, endPoint x: 120, endPoint y: 178, distance: 53.7
click at [120, 178] on div "Create Condition Adjustment Area Exterior Overall ​ Feature Siding ​ Issue Pres…" at bounding box center [225, 114] width 450 height 228
type input "200"
click at [166, 111] on button "button" at bounding box center [164, 102] width 15 height 24
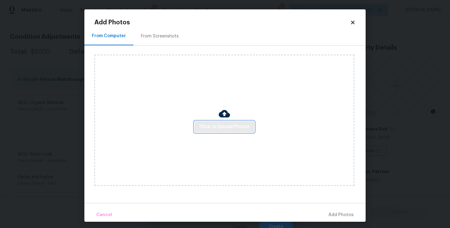
click at [209, 128] on span "Click to Upload Photos" at bounding box center [224, 127] width 50 height 8
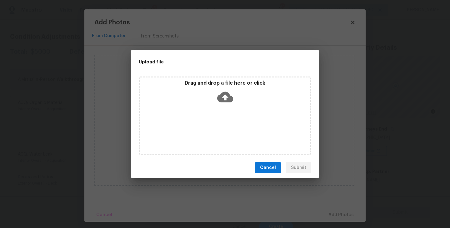
click at [222, 104] on div "Drag and drop a file here or click" at bounding box center [225, 93] width 170 height 27
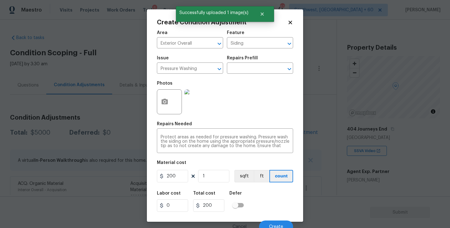
scroll to position [5, 0]
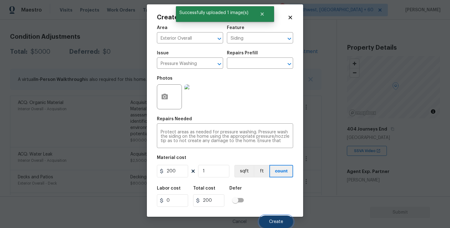
click at [274, 220] on span "Create" at bounding box center [276, 221] width 14 height 5
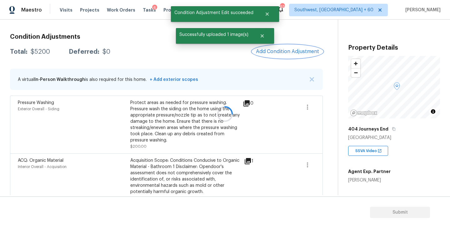
scroll to position [0, 0]
click at [280, 49] on span "Add Condition Adjustment" at bounding box center [287, 52] width 63 height 6
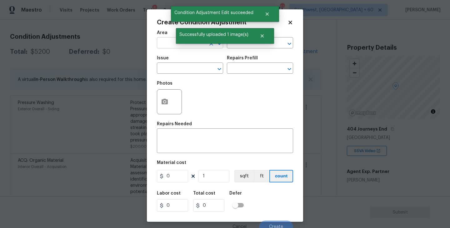
click at [173, 47] on input "text" at bounding box center [181, 44] width 49 height 10
click at [191, 69] on li "Exterior Overall" at bounding box center [190, 68] width 66 height 10
type input "Exterior Overall"
click at [240, 46] on input "text" at bounding box center [251, 44] width 49 height 10
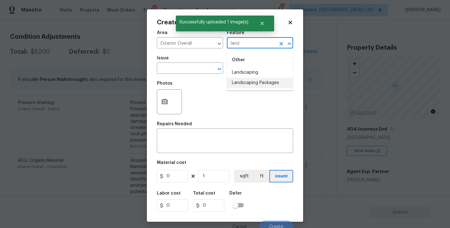
click at [251, 87] on li "Landscaping Packages" at bounding box center [260, 83] width 66 height 10
type input "Landscaping Packages"
click at [204, 76] on span "Issue ​" at bounding box center [190, 64] width 66 height 25
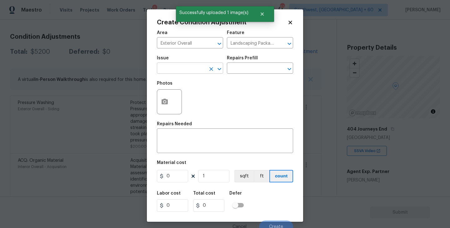
click at [179, 69] on input "text" at bounding box center [181, 69] width 49 height 10
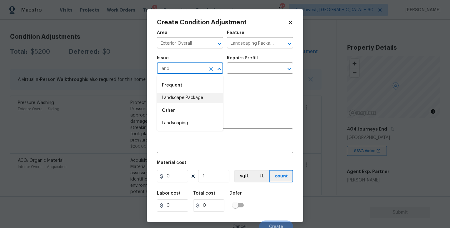
click at [185, 98] on li "Landscape Package" at bounding box center [190, 98] width 66 height 10
type input "Landscape Package"
click at [245, 62] on div "Repairs Prefill" at bounding box center [260, 60] width 66 height 8
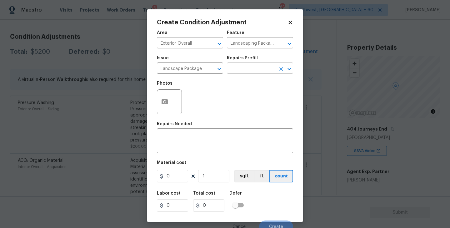
click at [245, 67] on input "text" at bounding box center [251, 69] width 49 height 10
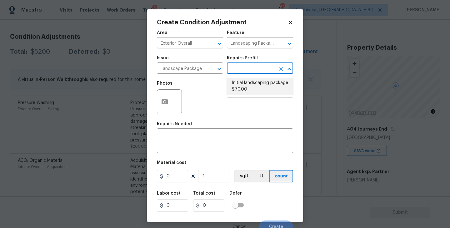
click at [242, 91] on li "Initial landscaping package $70.00" at bounding box center [260, 86] width 66 height 17
type input "Home Readiness Packages"
type textarea "Mowing of grass up to 6" in height. Mow, edge along driveways & sidewalks, trim…"
type input "70"
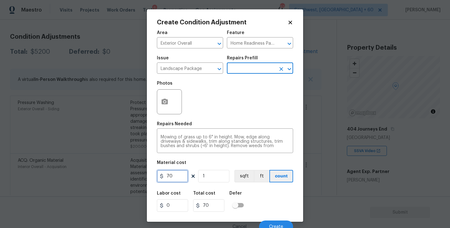
click at [153, 176] on div "Create Condition Adjustment Area Exterior Overall ​ Feature Home Readiness Pack…" at bounding box center [225, 115] width 156 height 212
type input "4000"
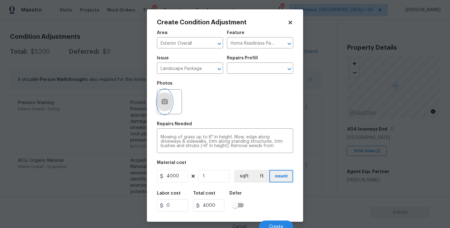
click at [166, 109] on button "button" at bounding box center [164, 102] width 15 height 24
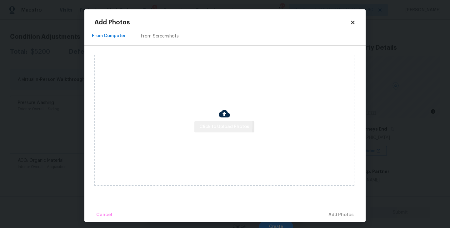
click at [210, 125] on span "Click to Upload Photos" at bounding box center [224, 127] width 50 height 8
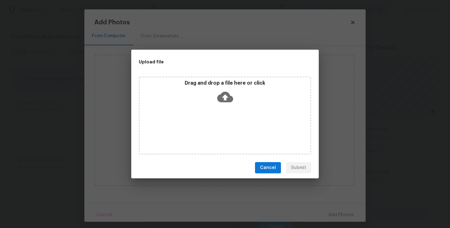
click at [225, 106] on div "Drag and drop a file here or click" at bounding box center [225, 115] width 172 height 78
